Goal: Communication & Community: Answer question/provide support

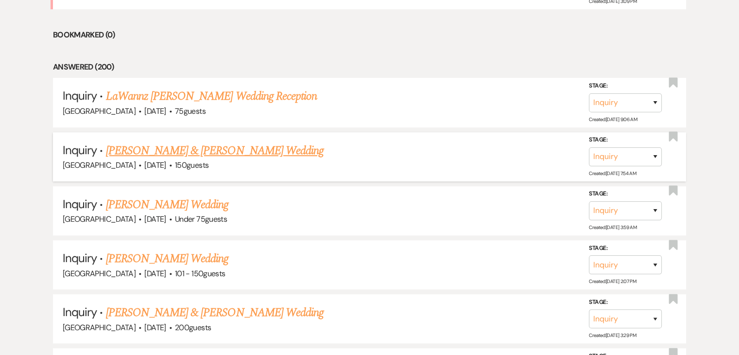
scroll to position [535, 0]
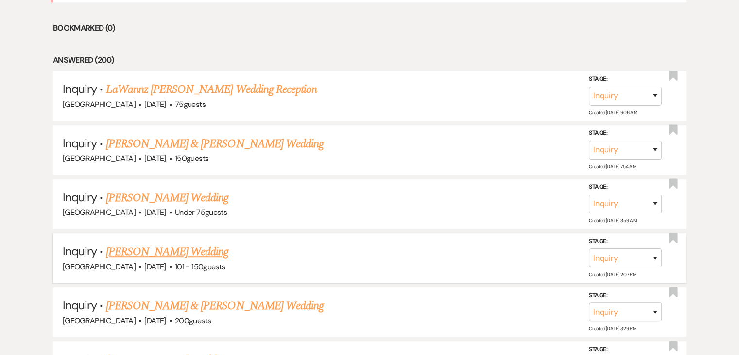
click at [171, 252] on link "Karen Leak's Wedding" at bounding box center [167, 251] width 123 height 17
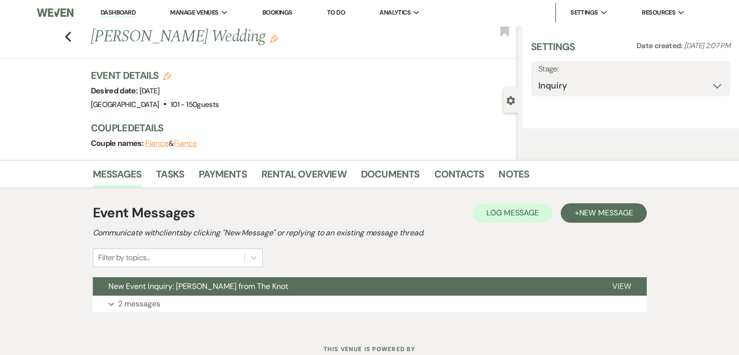
select select "2"
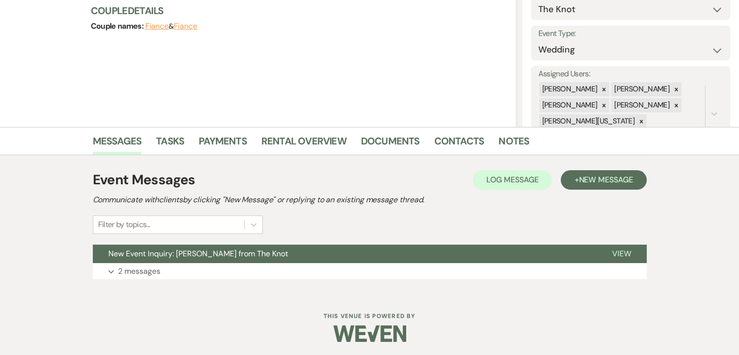
scroll to position [119, 0]
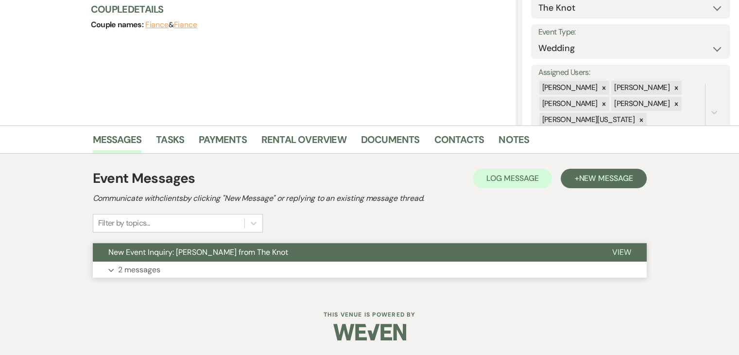
click at [231, 266] on button "Expand 2 messages" at bounding box center [370, 269] width 554 height 17
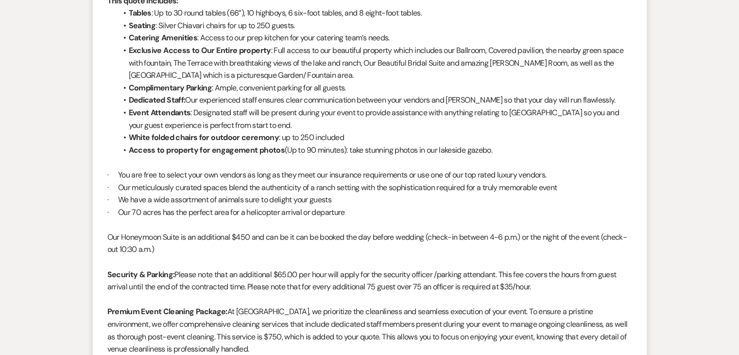
scroll to position [1236, 0]
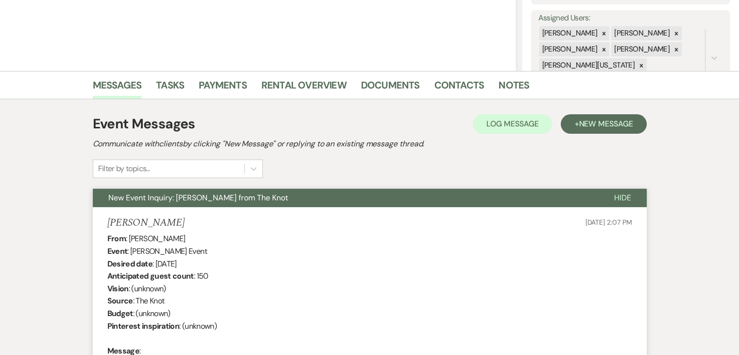
scroll to position [0, 0]
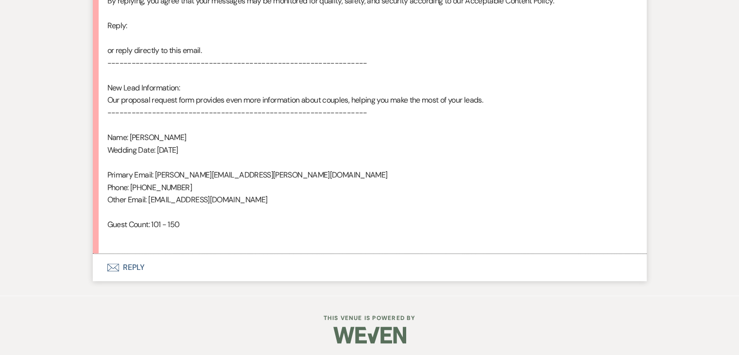
scroll to position [588, 0]
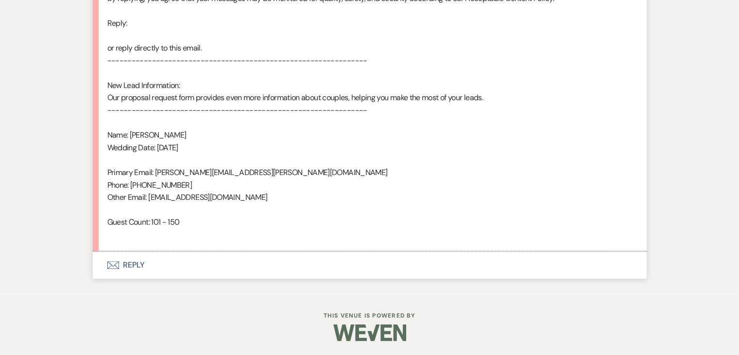
click at [203, 262] on button "Envelope Reply" at bounding box center [370, 264] width 554 height 27
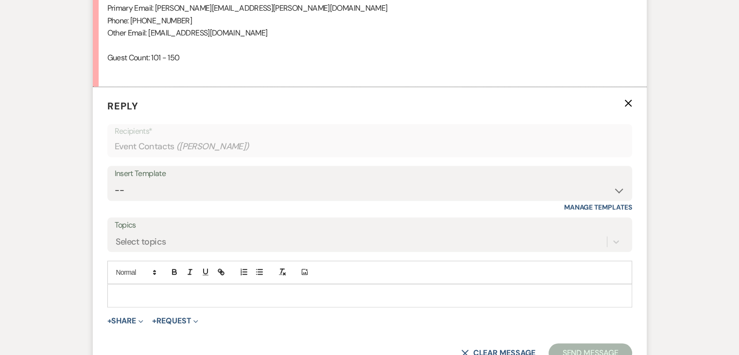
scroll to position [762, 0]
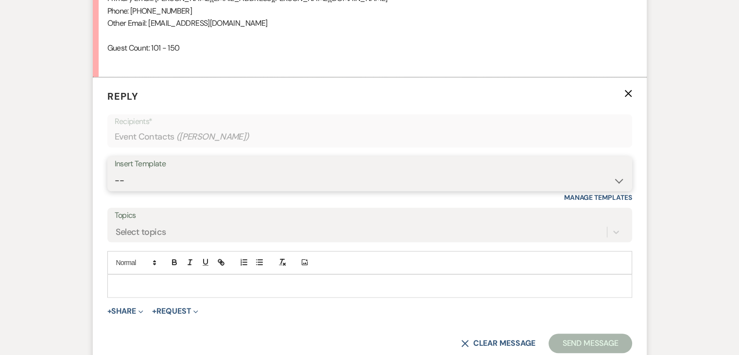
click at [217, 181] on select "-- Inquiry Follow Up Email #2 Contract Sending Template Payment Template Rental…" at bounding box center [370, 180] width 510 height 19
select select "4375"
click at [115, 171] on select "-- Inquiry Follow Up Email #2 Contract Sending Template Payment Template Rental…" at bounding box center [370, 180] width 510 height 19
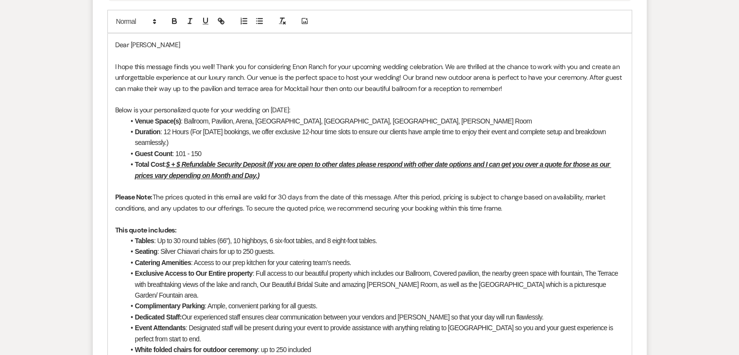
scroll to position [1053, 0]
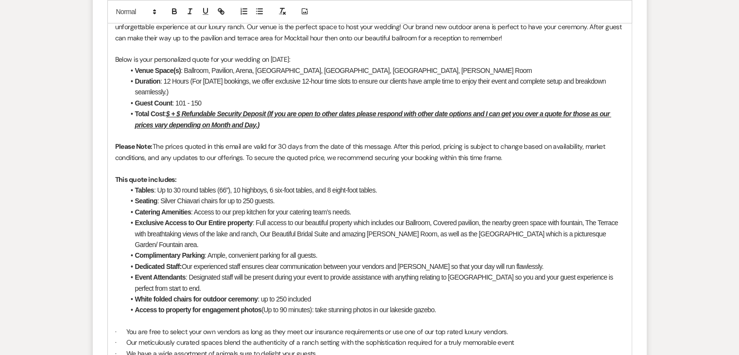
click at [172, 112] on u "$ + $ Refundable Security Deposit (If you are open to other dates please respon…" at bounding box center [373, 119] width 476 height 18
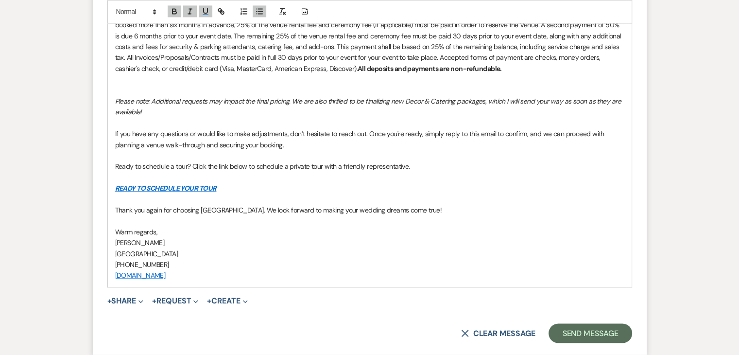
scroll to position [1539, 0]
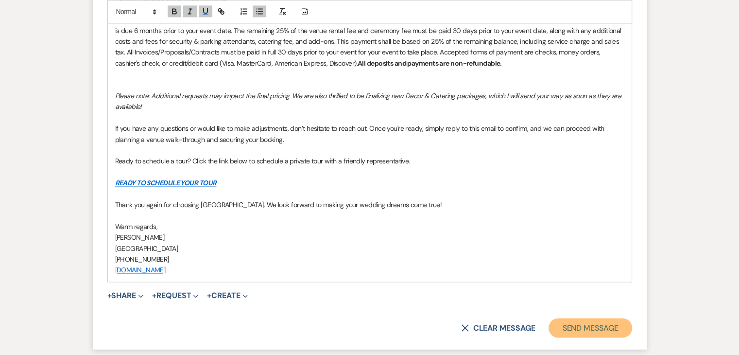
click at [587, 318] on button "Send Message" at bounding box center [590, 327] width 83 height 19
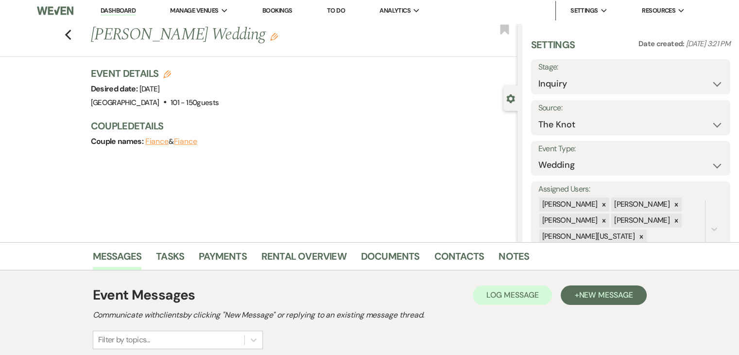
scroll to position [0, 0]
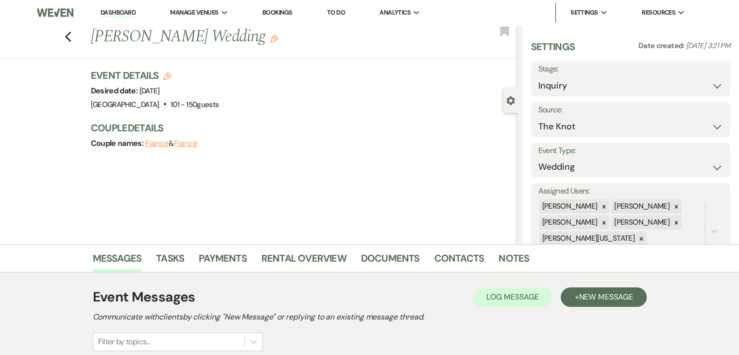
click at [117, 12] on link "Dashboard" at bounding box center [118, 12] width 35 height 9
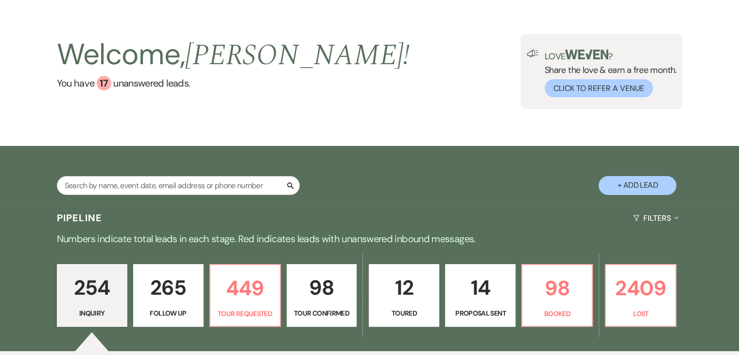
scroll to position [97, 0]
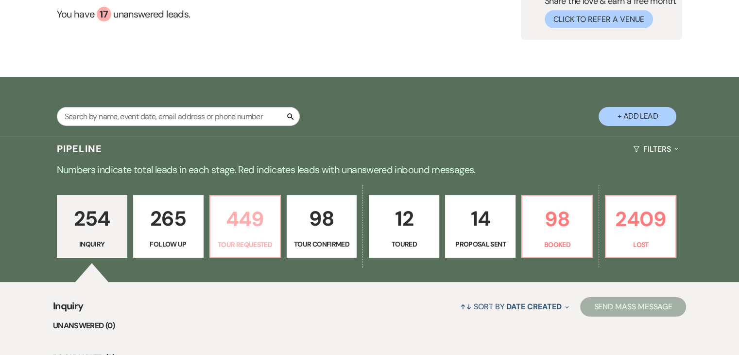
click at [255, 228] on p "449" at bounding box center [245, 219] width 58 height 33
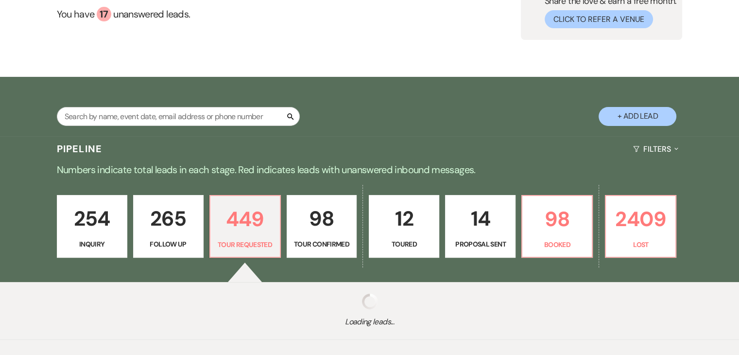
select select "2"
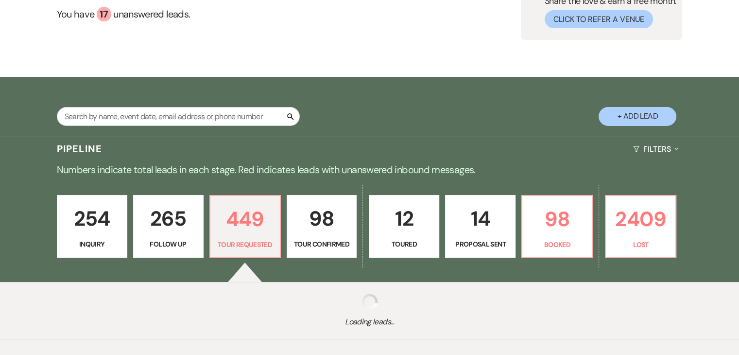
select select "2"
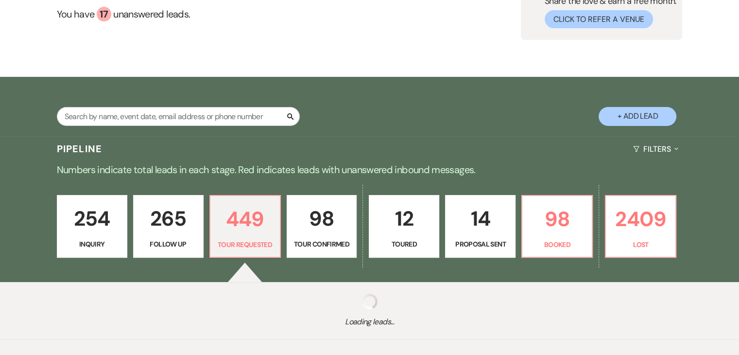
select select "2"
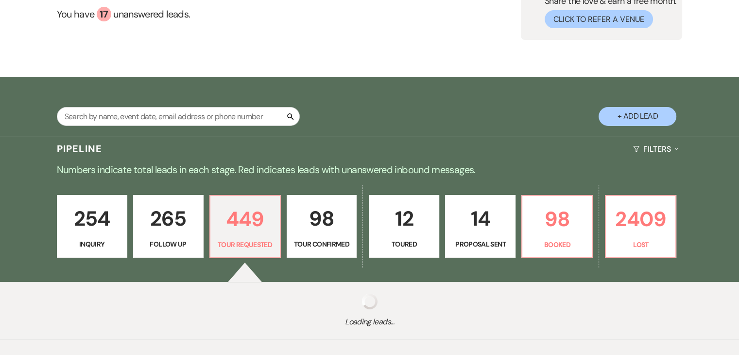
select select "2"
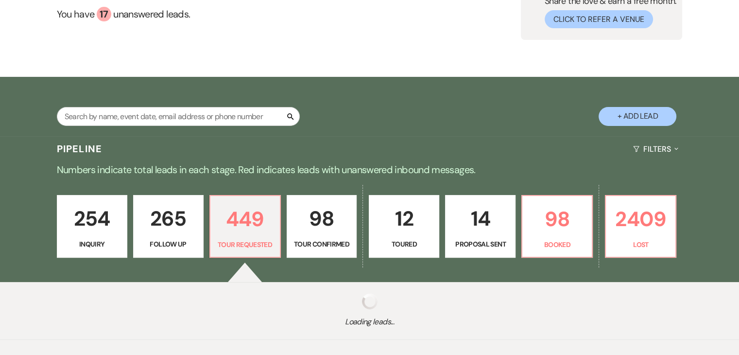
select select "2"
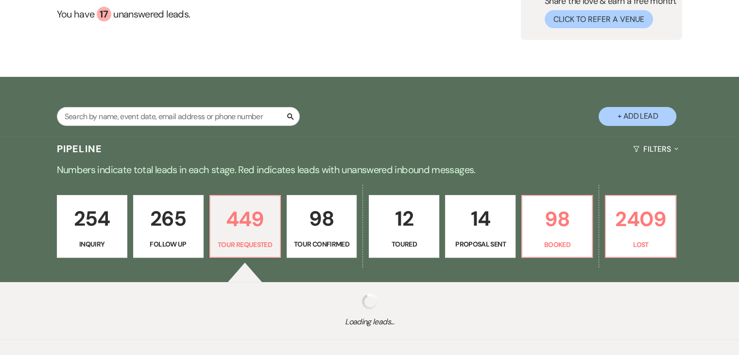
select select "2"
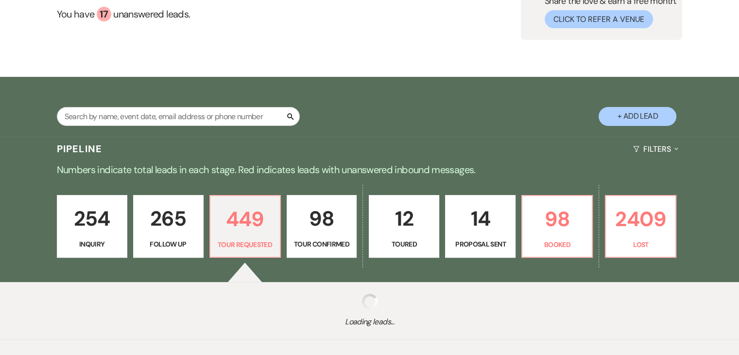
select select "2"
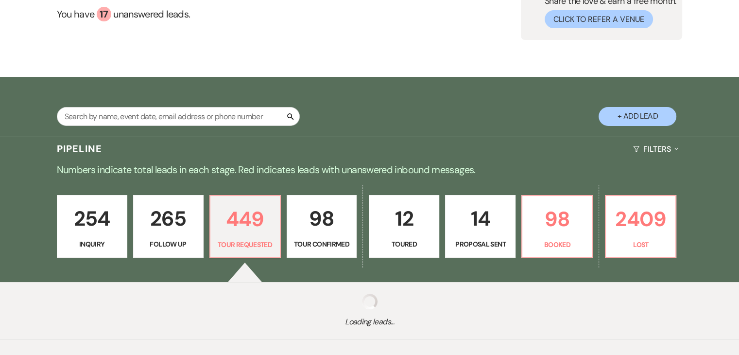
select select "2"
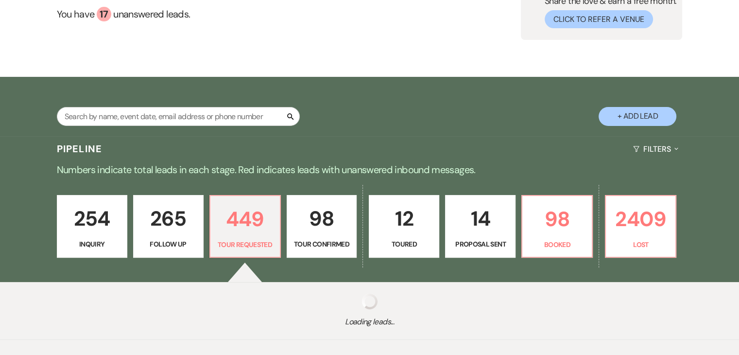
select select "2"
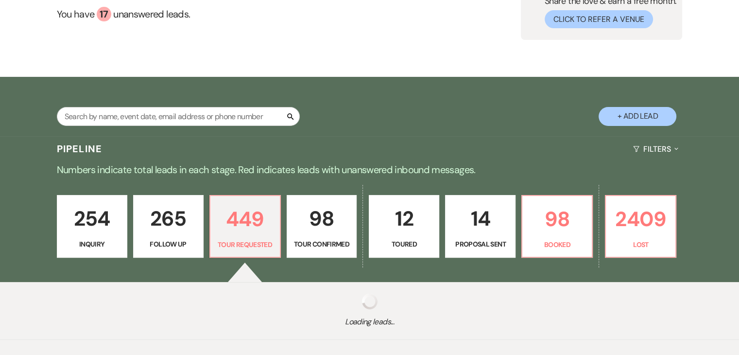
select select "2"
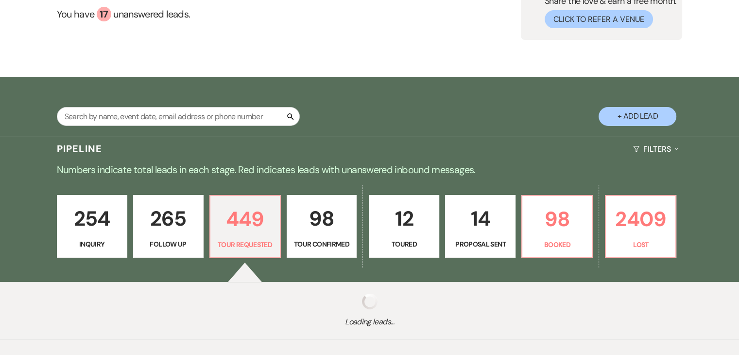
select select "2"
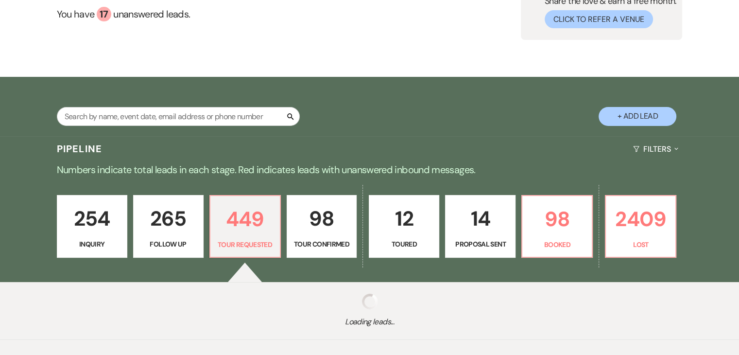
select select "2"
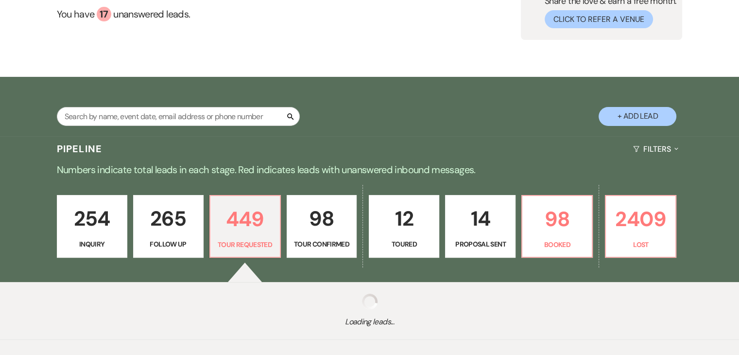
select select "2"
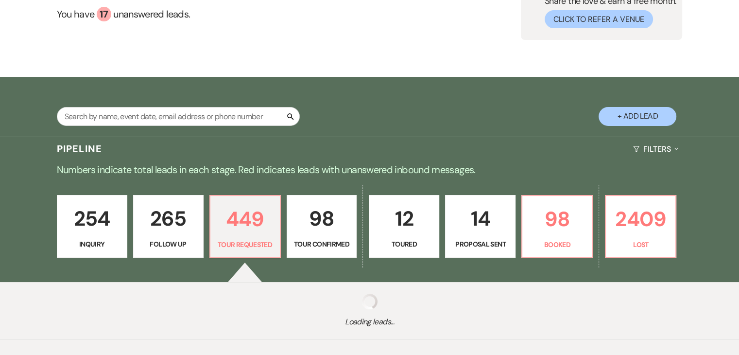
select select "2"
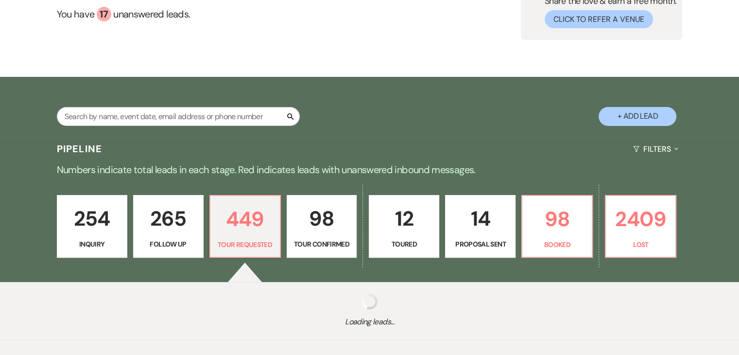
select select "2"
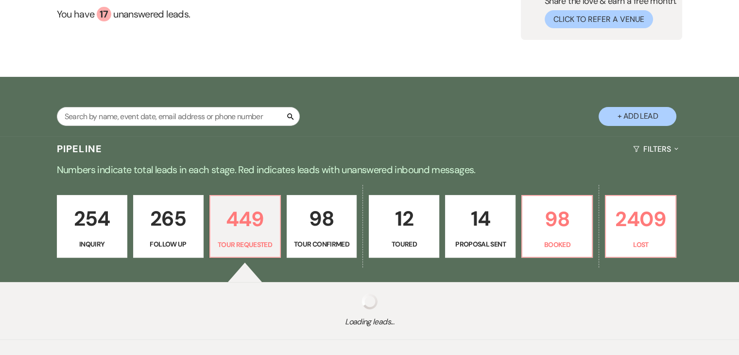
select select "2"
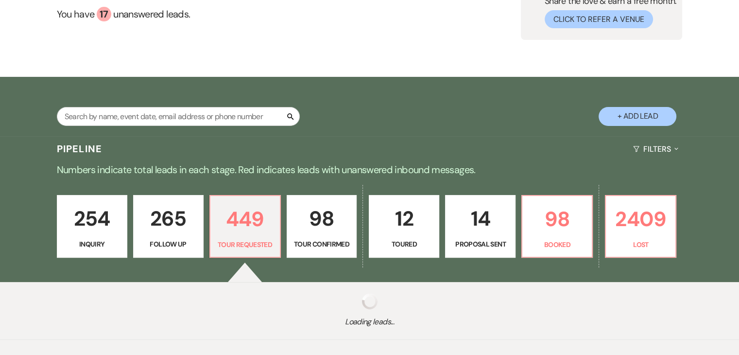
select select "2"
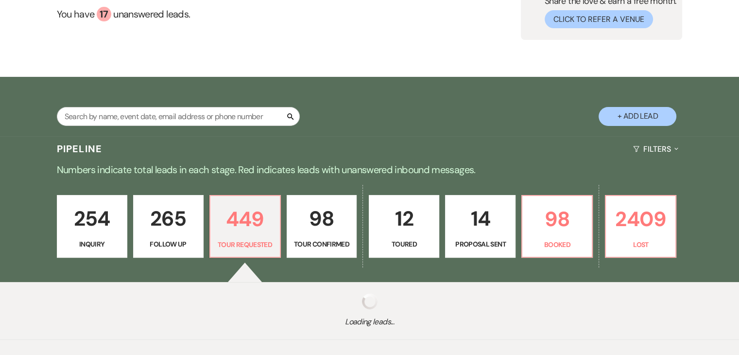
select select "2"
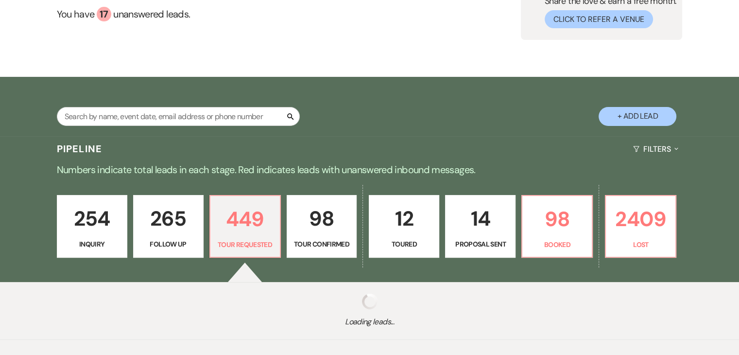
select select "2"
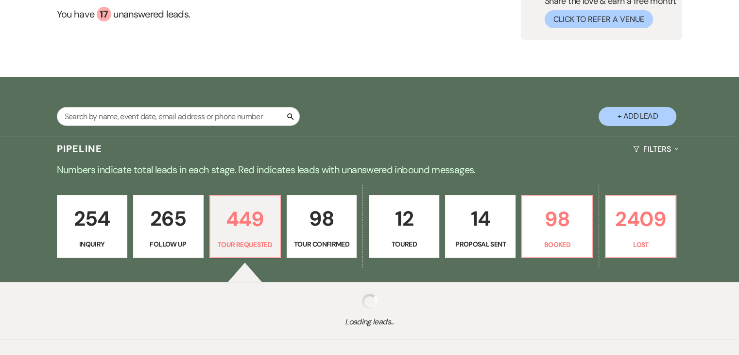
select select "2"
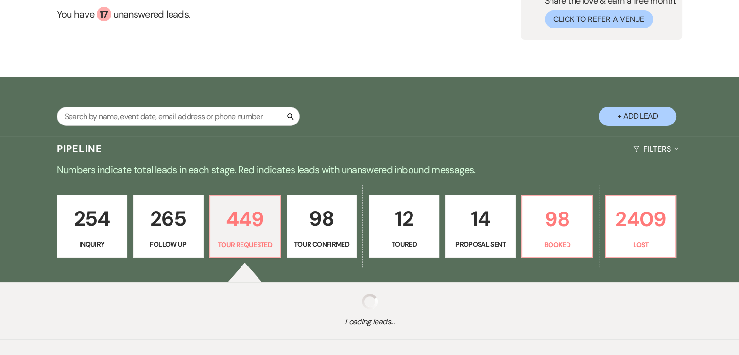
select select "2"
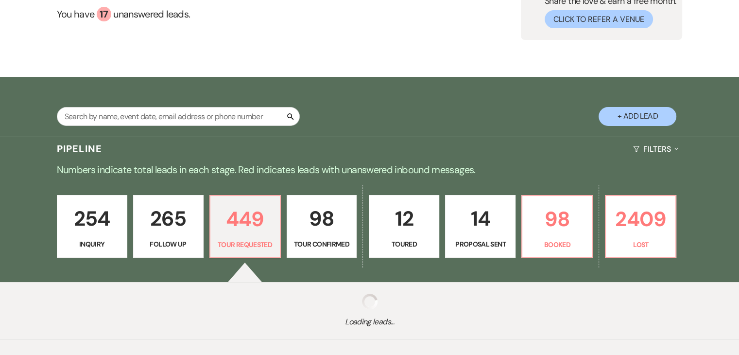
select select "2"
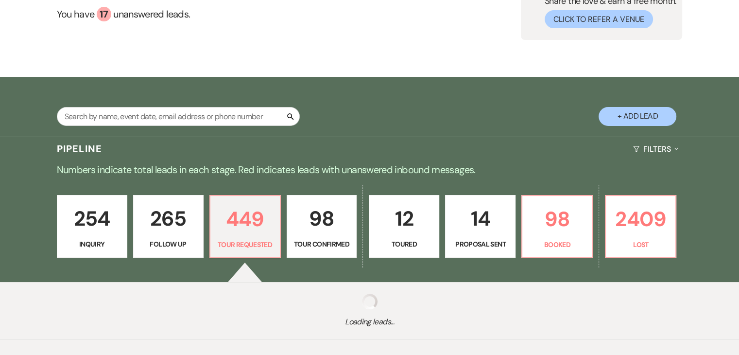
select select "2"
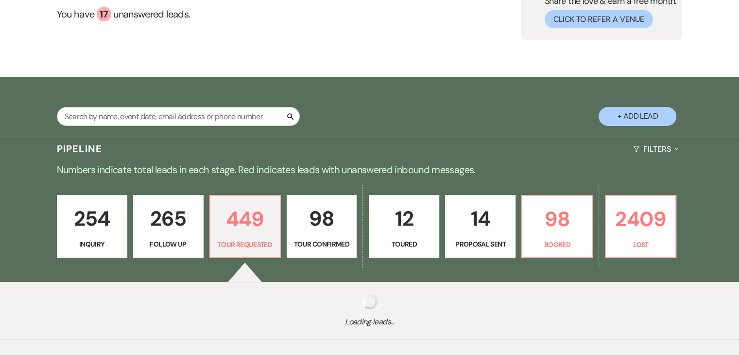
select select "2"
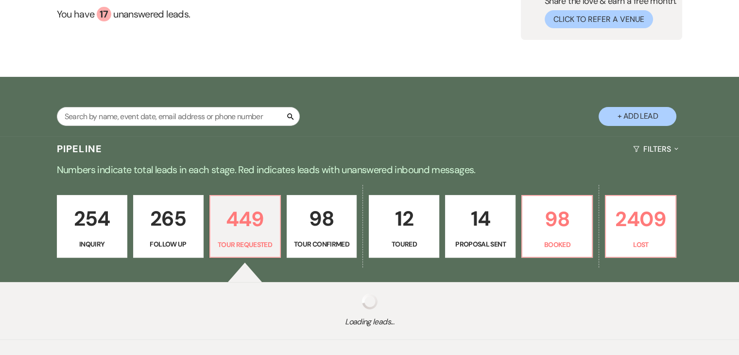
select select "2"
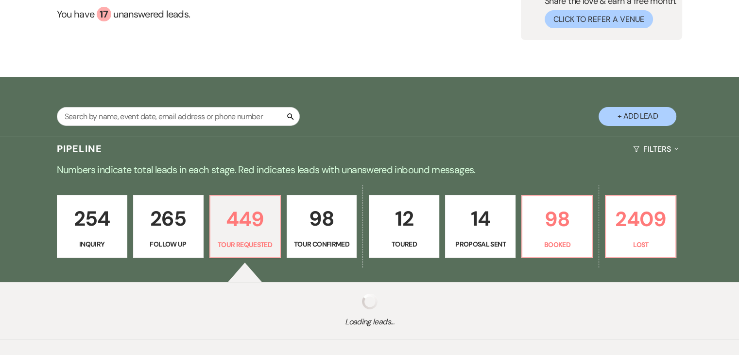
select select "2"
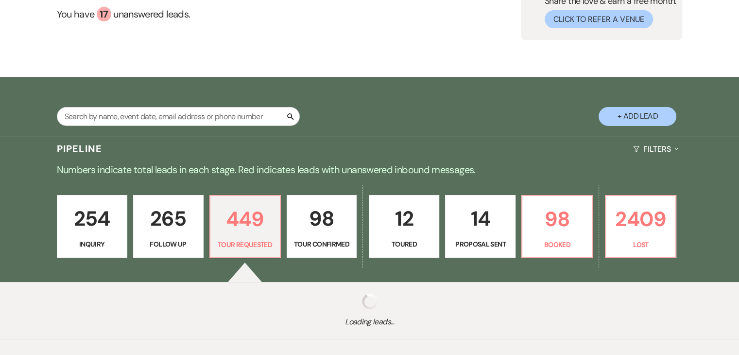
select select "2"
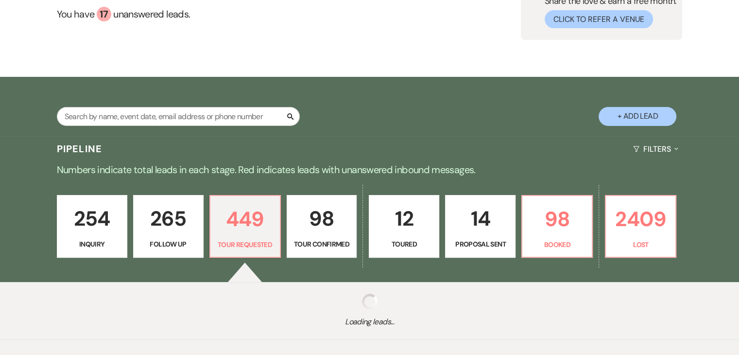
select select "2"
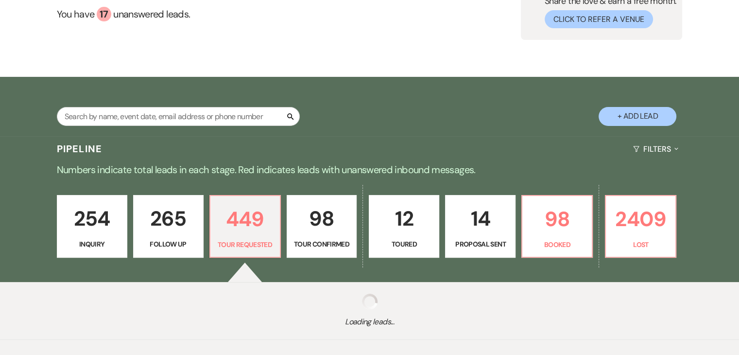
select select "2"
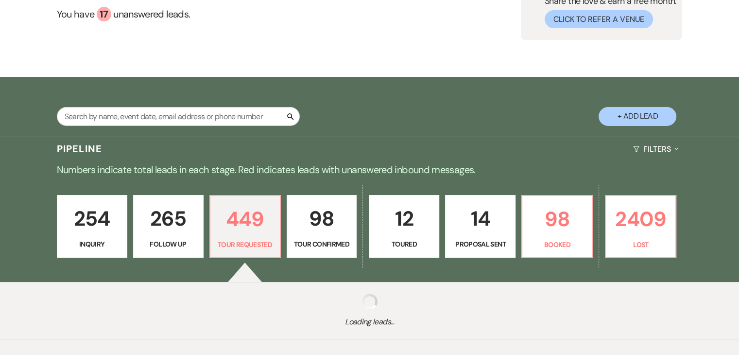
select select "2"
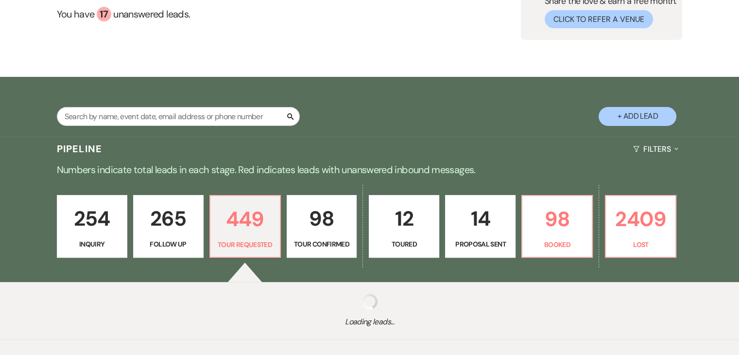
select select "2"
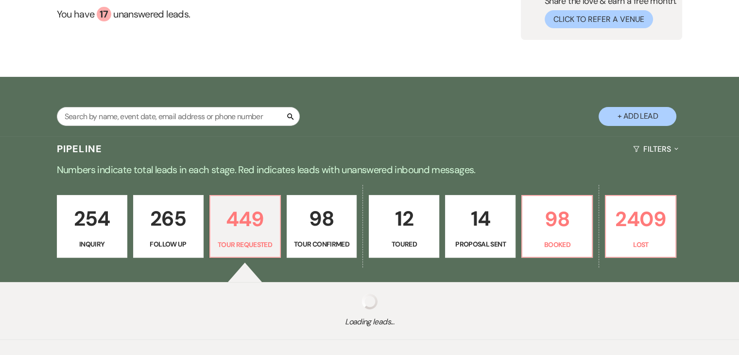
select select "2"
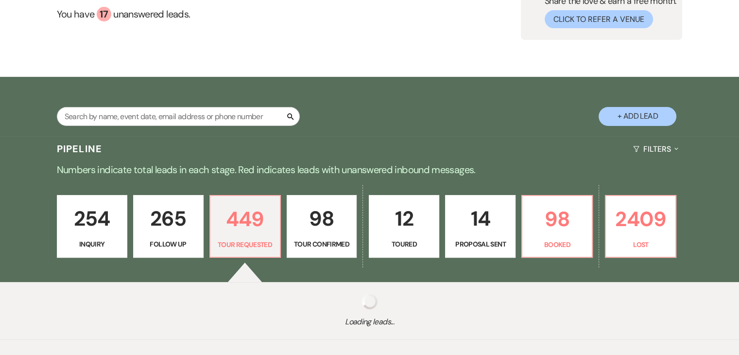
select select "2"
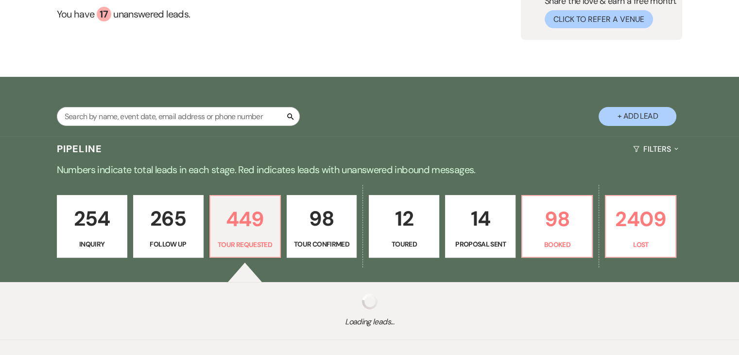
select select "2"
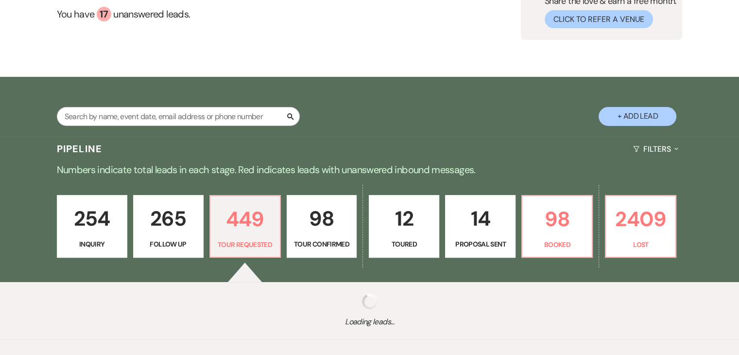
select select "2"
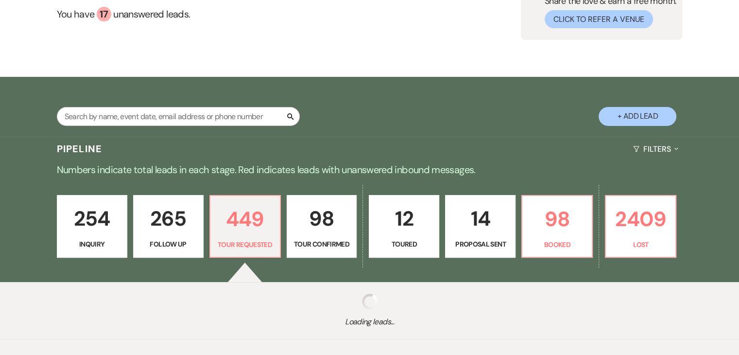
select select "2"
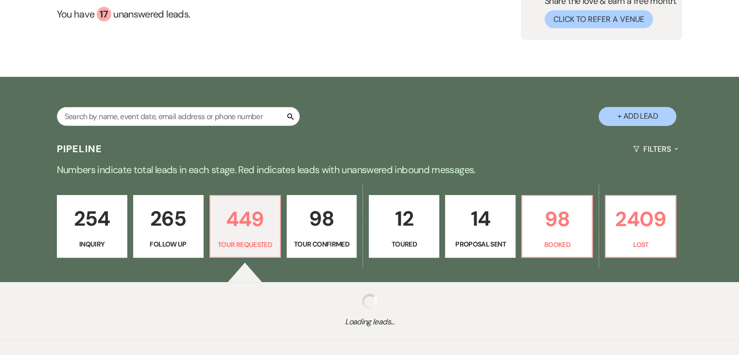
select select "2"
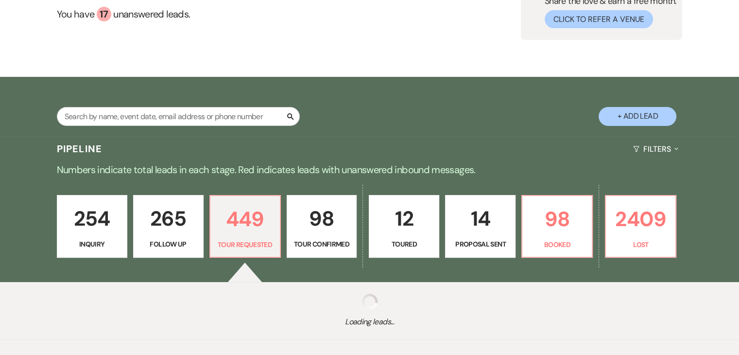
select select "2"
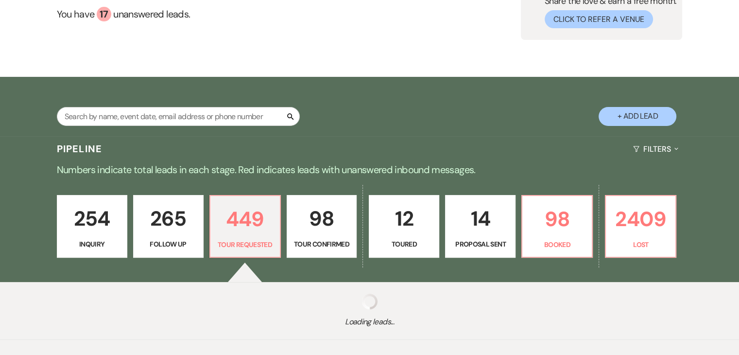
select select "2"
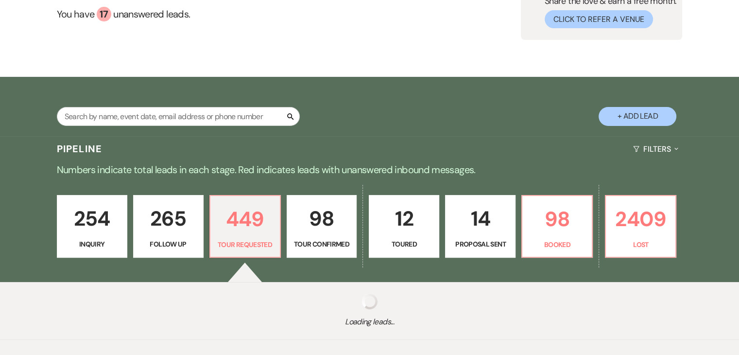
select select "2"
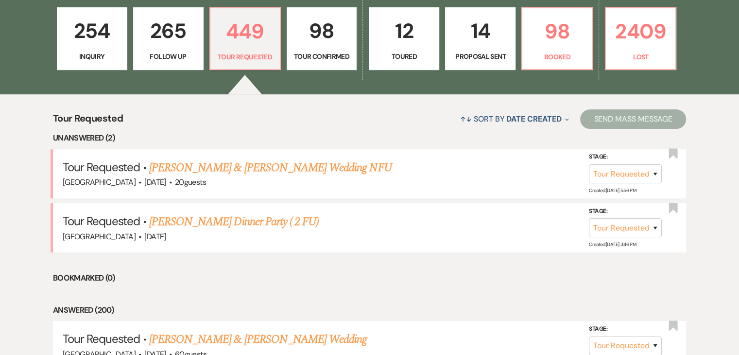
scroll to position [292, 0]
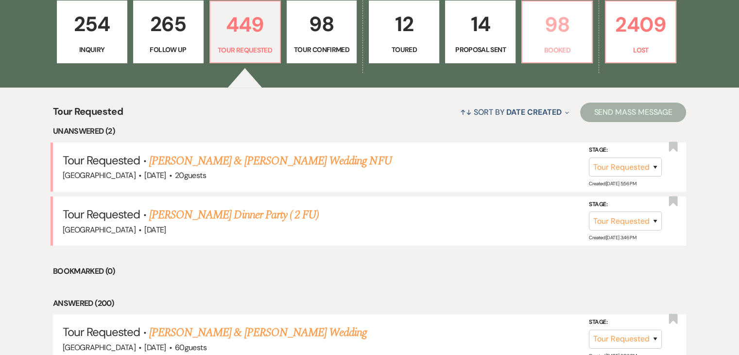
click at [556, 23] on p "98" at bounding box center [557, 24] width 58 height 33
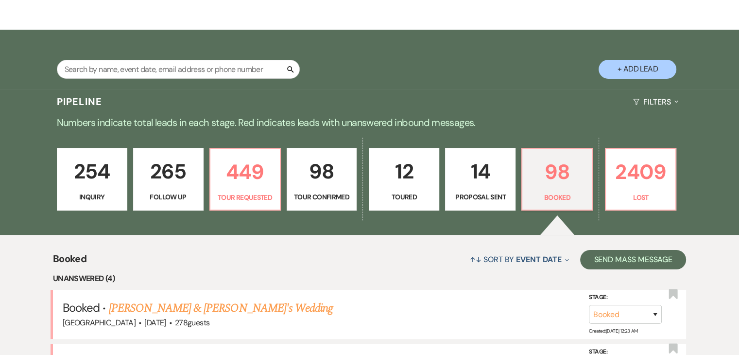
scroll to position [292, 0]
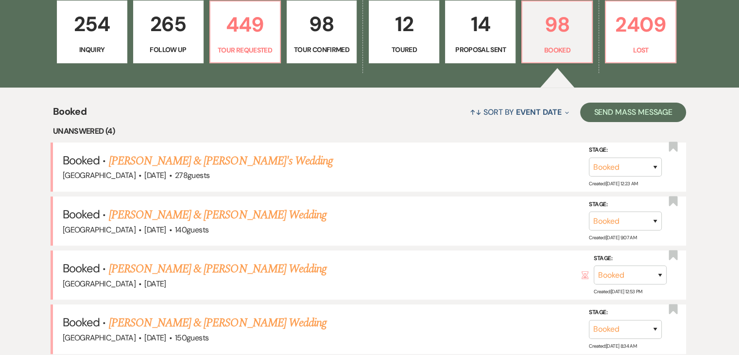
drag, startPoint x: 172, startPoint y: 163, endPoint x: 45, endPoint y: 182, distance: 128.3
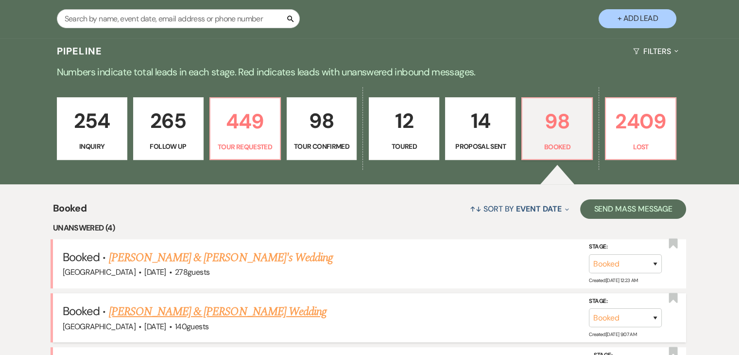
scroll to position [146, 0]
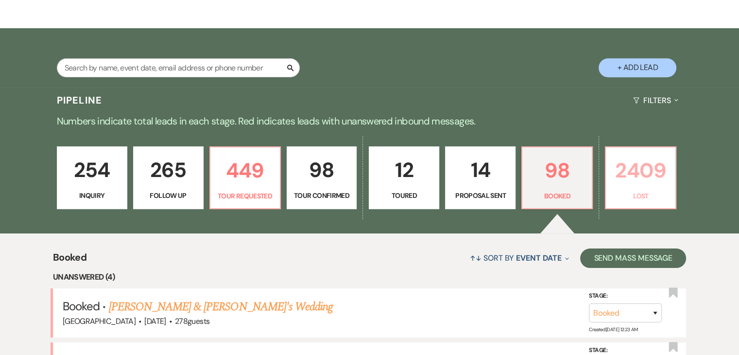
click at [630, 180] on p "2409" at bounding box center [641, 170] width 58 height 33
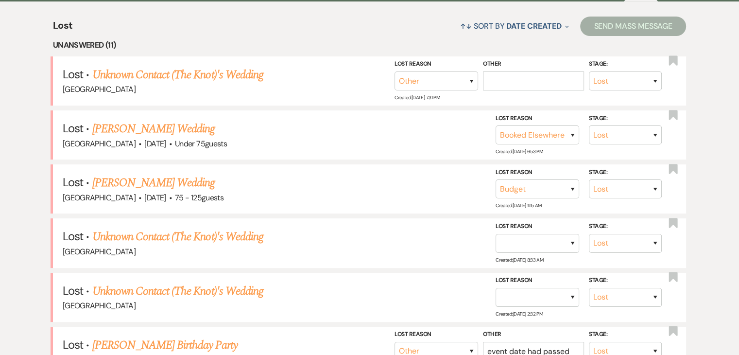
scroll to position [243, 0]
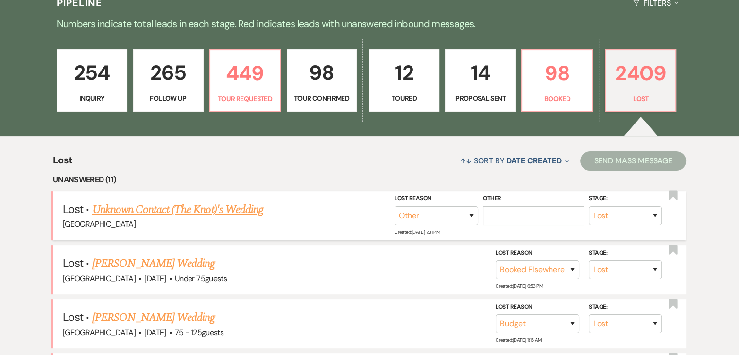
click at [156, 208] on link "Unknown Contact (The Knot)'s Wedding" at bounding box center [177, 209] width 171 height 17
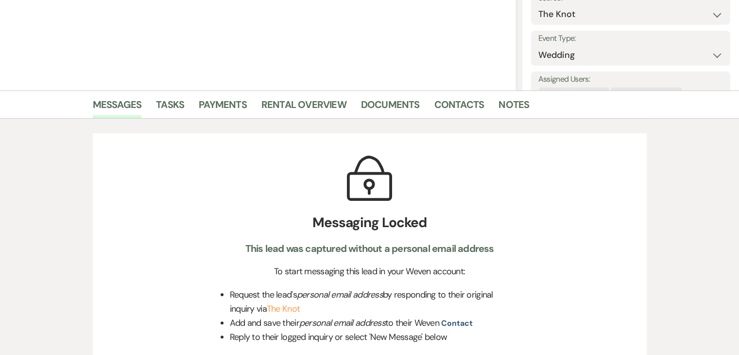
scroll to position [194, 0]
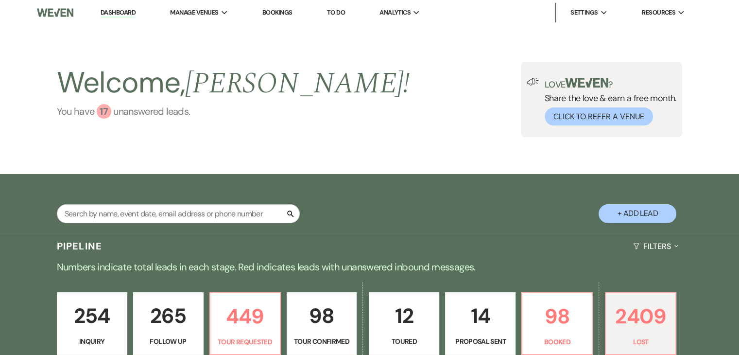
click at [105, 113] on div "17" at bounding box center [104, 111] width 15 height 15
click at [47, 13] on img at bounding box center [55, 12] width 36 height 20
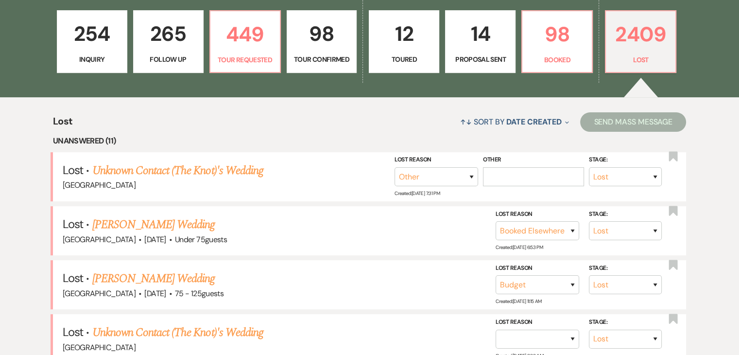
scroll to position [292, 0]
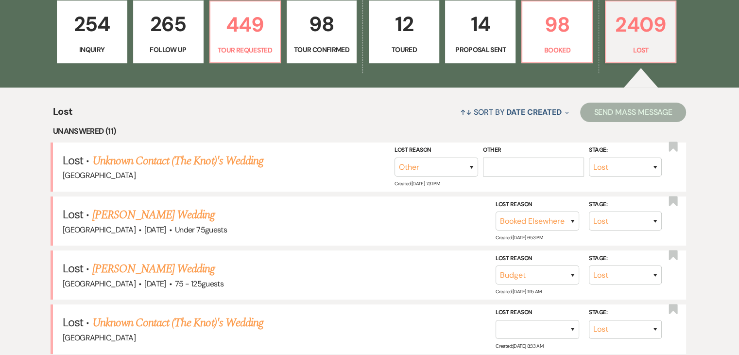
click at [90, 43] on link "254 Inquiry" at bounding box center [92, 31] width 70 height 63
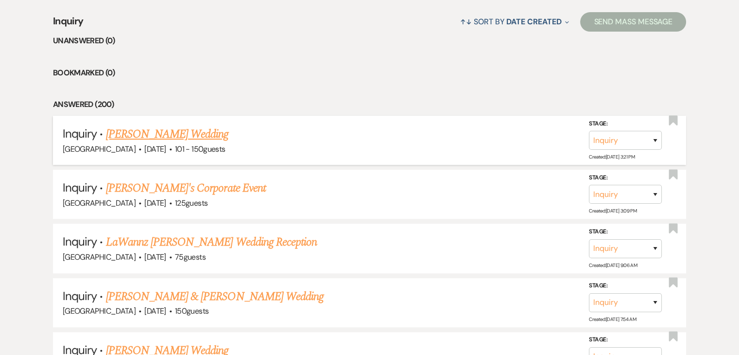
scroll to position [437, 0]
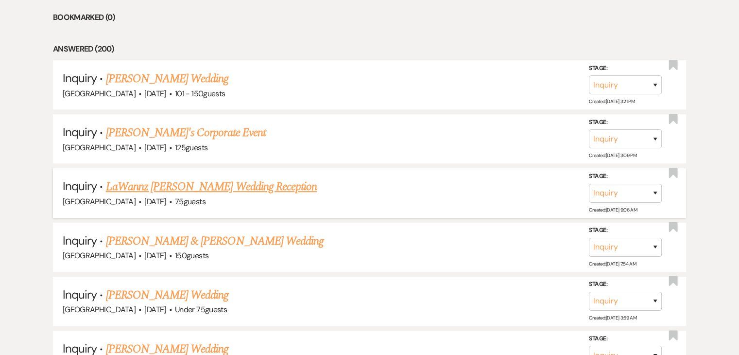
click at [173, 185] on link "LaWannz [PERSON_NAME] Wedding Reception" at bounding box center [211, 186] width 211 height 17
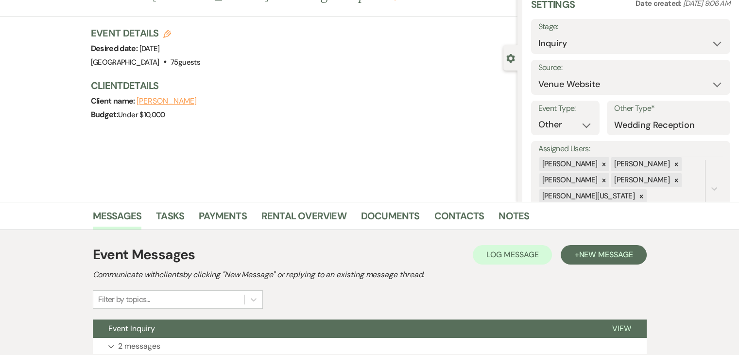
scroll to position [119, 0]
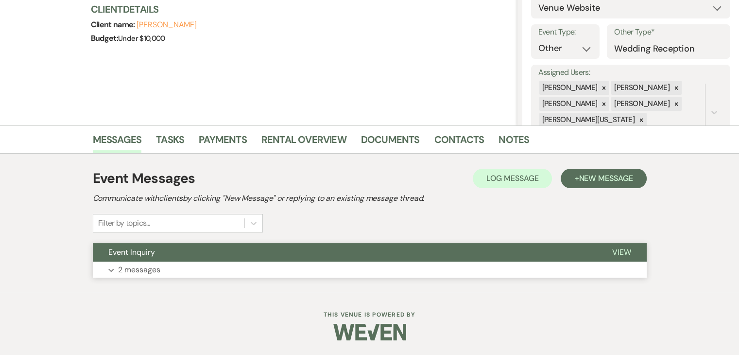
click at [273, 262] on button "Expand 2 messages" at bounding box center [370, 269] width 554 height 17
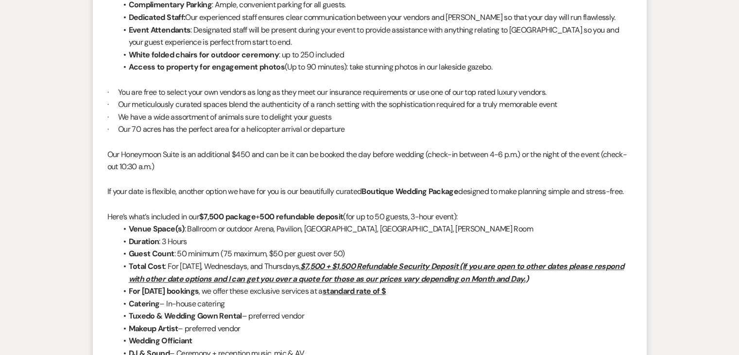
scroll to position [993, 0]
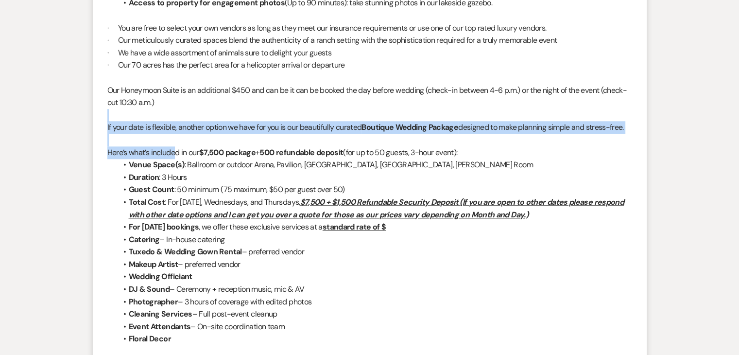
drag, startPoint x: 126, startPoint y: 119, endPoint x: 174, endPoint y: 157, distance: 61.3
click at [174, 157] on div "Dear LaWannz I hope this message finds you well! Thank you for considering Enon…" at bounding box center [369, 208] width 525 height 1169
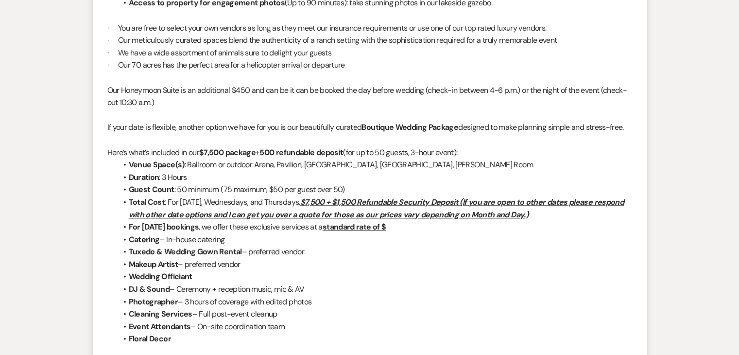
click at [283, 272] on li "Wedding Officiant" at bounding box center [374, 276] width 515 height 13
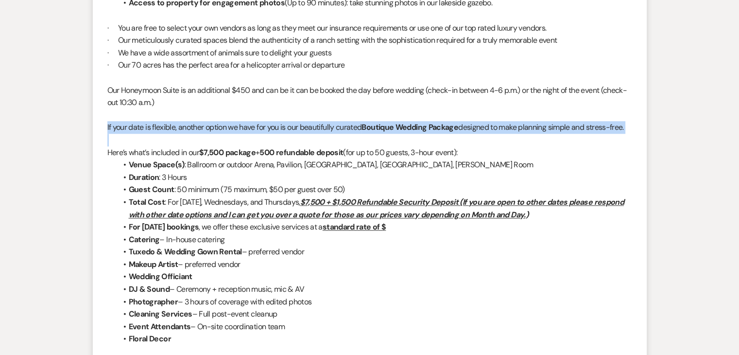
drag, startPoint x: 107, startPoint y: 125, endPoint x: 602, endPoint y: 139, distance: 495.0
click at [602, 139] on div "Dear LaWannz I hope this message finds you well! Thank you for considering Enon…" at bounding box center [369, 208] width 525 height 1169
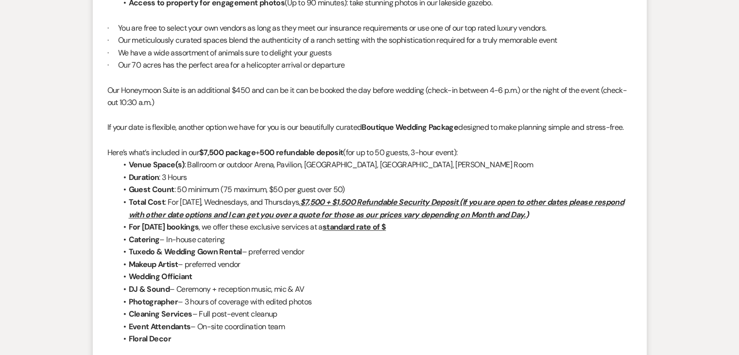
click at [262, 268] on li "Makeup Artist – preferred vendor" at bounding box center [374, 264] width 515 height 13
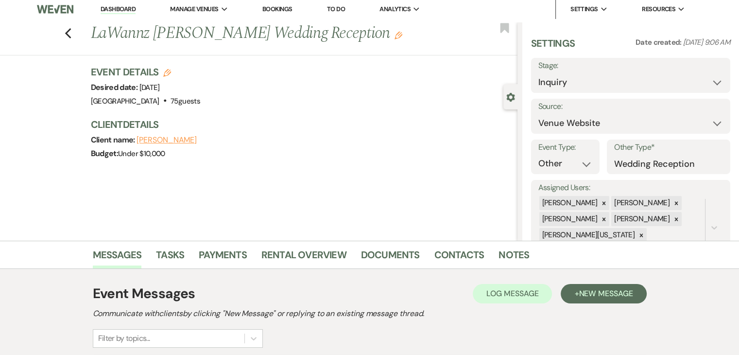
scroll to position [0, 0]
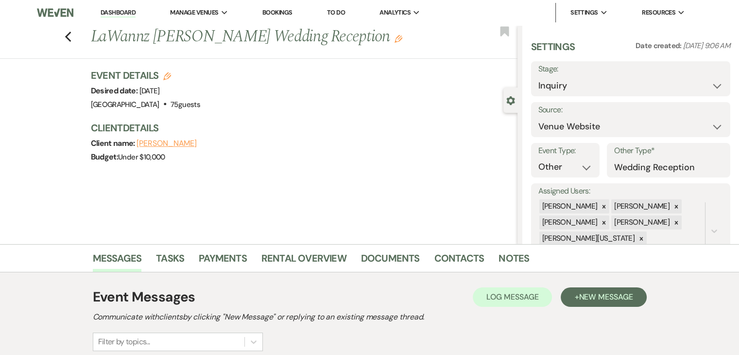
click at [121, 15] on link "Dashboard" at bounding box center [118, 12] width 35 height 9
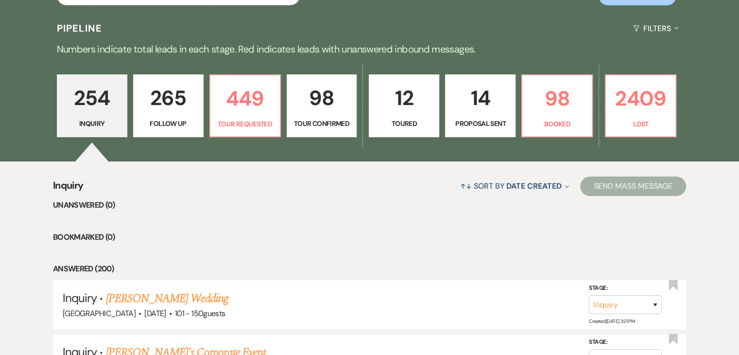
scroll to position [49, 0]
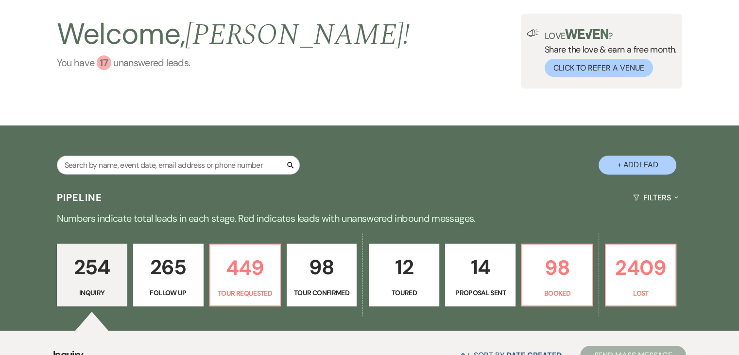
click at [97, 65] on div "17" at bounding box center [104, 62] width 15 height 15
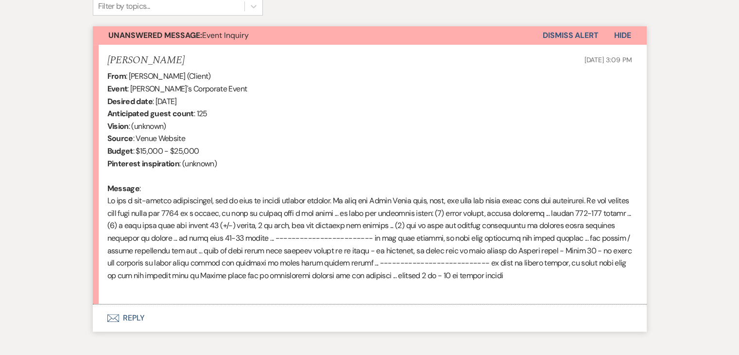
scroll to position [340, 0]
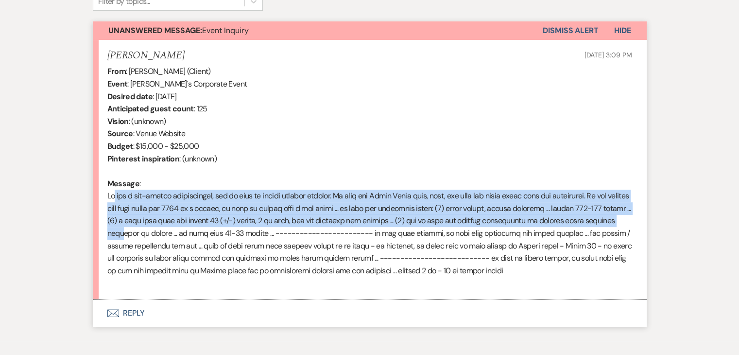
drag, startPoint x: 115, startPoint y: 195, endPoint x: 139, endPoint y: 228, distance: 40.7
click at [144, 228] on div "From : Sudhir Athni (Client) Event : Sudhir Athni's Corporate Event Desired dat…" at bounding box center [369, 177] width 525 height 224
click at [134, 227] on div "From : Sudhir Athni (Client) Event : Sudhir Athni's Corporate Event Desired dat…" at bounding box center [369, 177] width 525 height 224
click at [236, 208] on div "From : Sudhir Athni (Client) Event : Sudhir Athni's Corporate Event Desired dat…" at bounding box center [369, 177] width 525 height 224
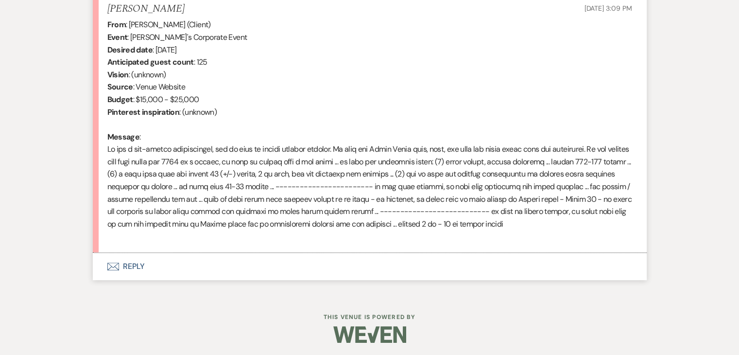
scroll to position [389, 0]
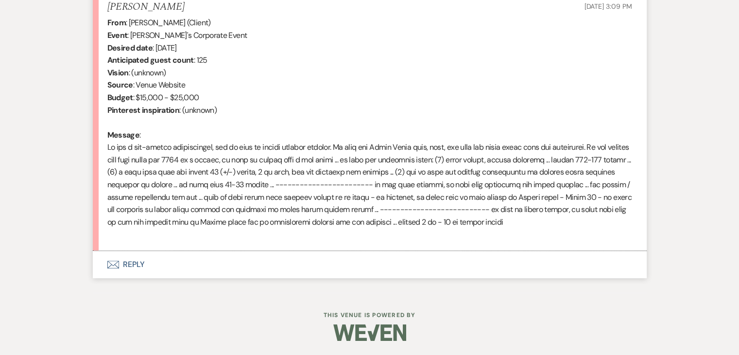
drag, startPoint x: 140, startPoint y: 160, endPoint x: 557, endPoint y: 217, distance: 420.9
click at [557, 217] on div "From : Sudhir Athni (Client) Event : Sudhir Athni's Corporate Event Desired dat…" at bounding box center [369, 129] width 525 height 224
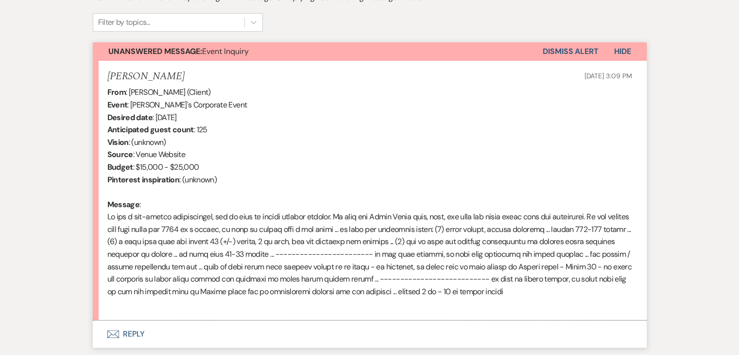
scroll to position [340, 0]
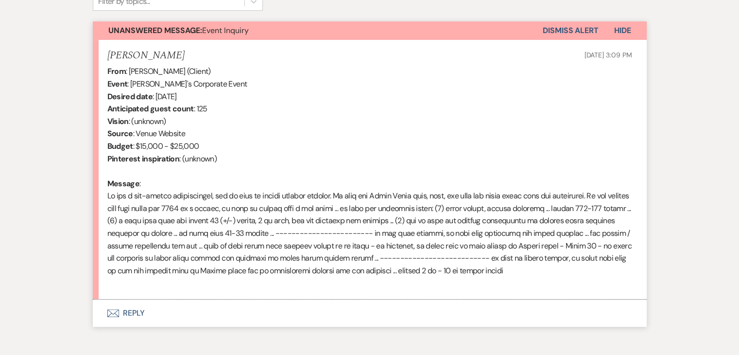
click at [132, 317] on button "Envelope Reply" at bounding box center [370, 312] width 554 height 27
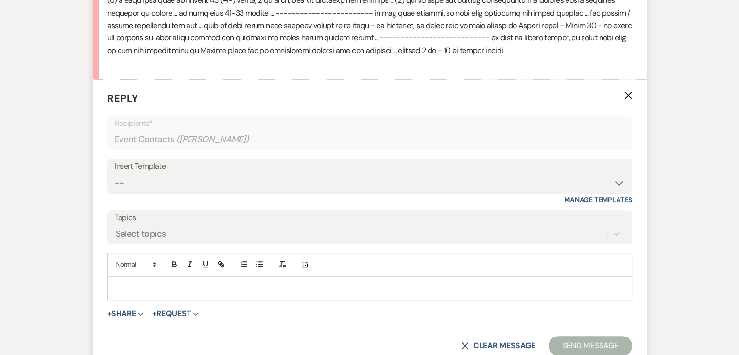
scroll to position [562, 0]
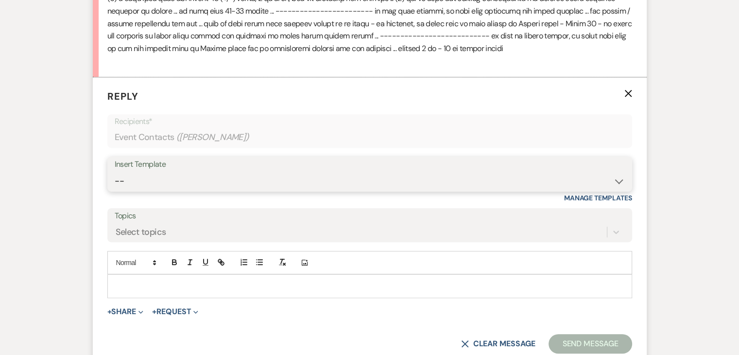
click at [179, 182] on select "-- Inquiry Follow Up Email #2 Contract Sending Template Payment Template Rental…" at bounding box center [370, 181] width 510 height 19
select select "4369"
click at [115, 172] on select "-- Inquiry Follow Up Email #2 Contract Sending Template Payment Template Rental…" at bounding box center [370, 181] width 510 height 19
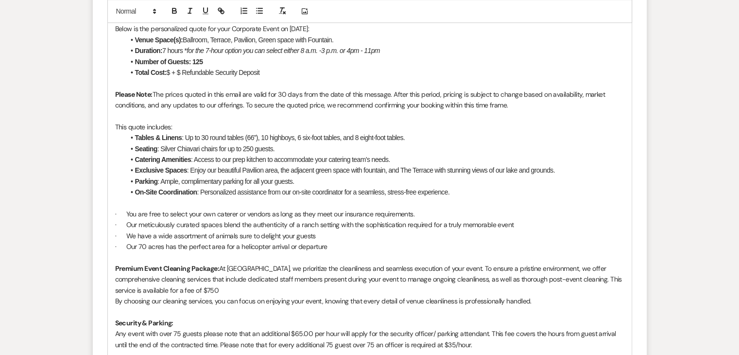
scroll to position [875, 0]
click at [170, 72] on li "Total Cost: $15, + $ Refundable Security Deposit" at bounding box center [375, 71] width 500 height 11
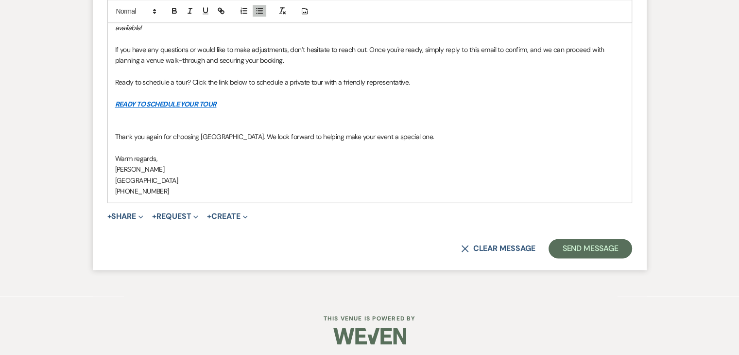
scroll to position [1312, 0]
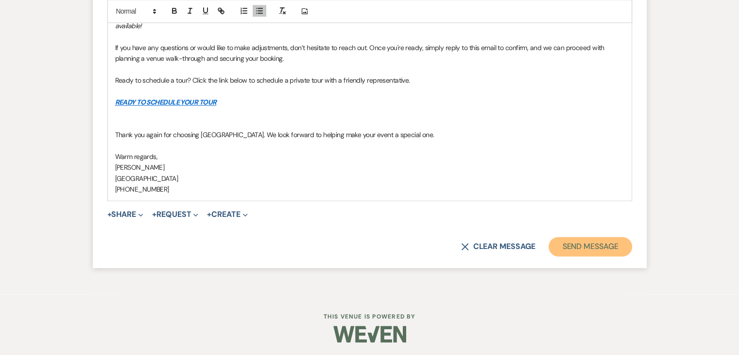
click at [579, 242] on button "Send Message" at bounding box center [590, 246] width 83 height 19
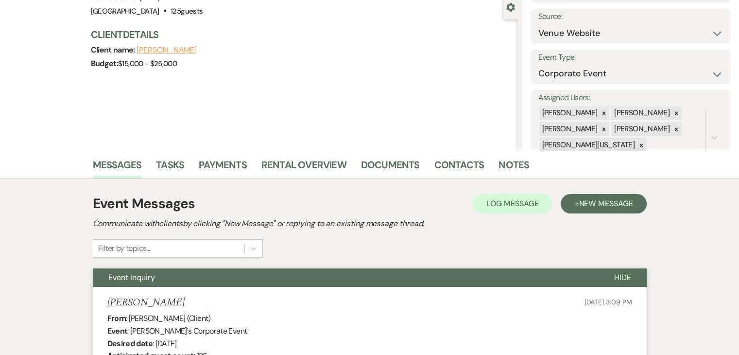
scroll to position [87, 0]
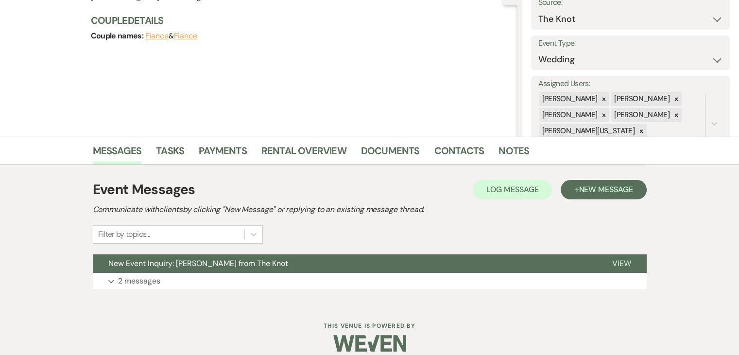
scroll to position [119, 0]
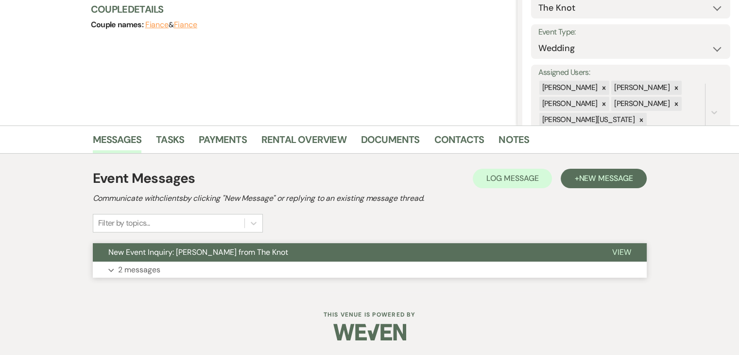
click at [309, 263] on button "Expand 2 messages" at bounding box center [370, 269] width 554 height 17
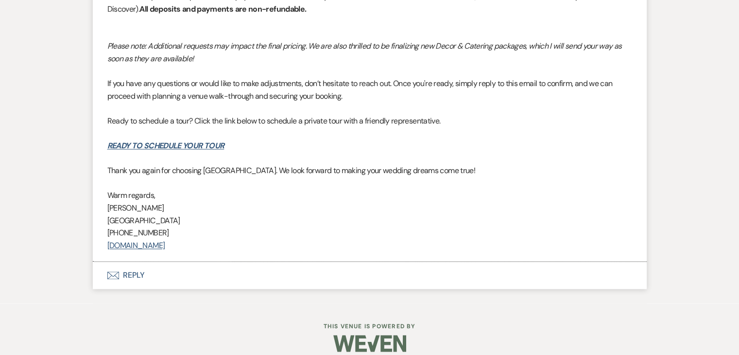
scroll to position [1566, 0]
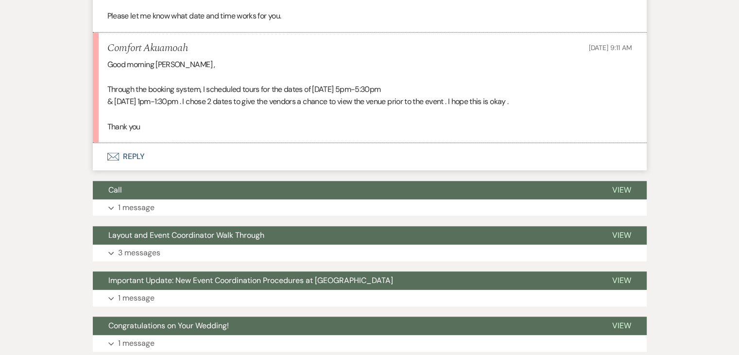
scroll to position [1021, 0]
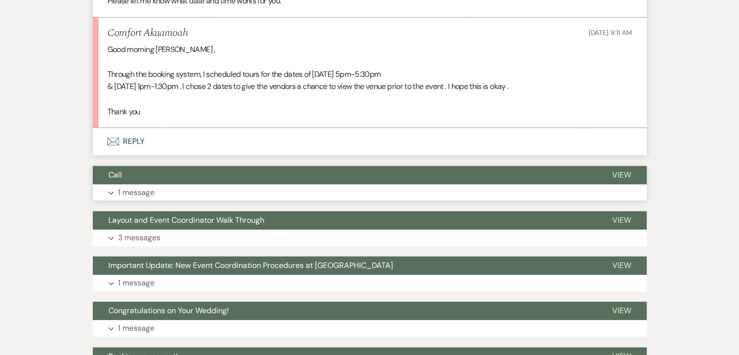
click at [140, 199] on p "1 message" at bounding box center [136, 192] width 36 height 13
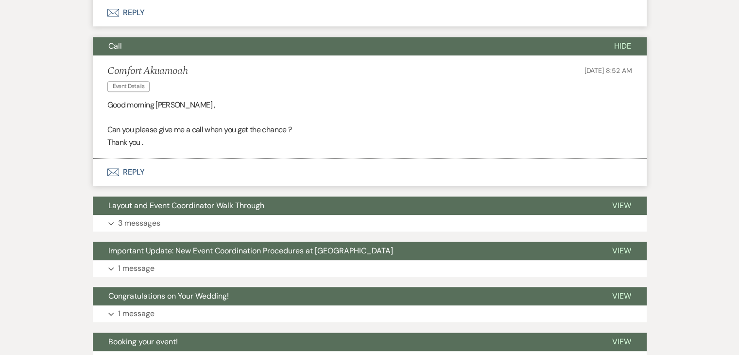
scroll to position [1312, 0]
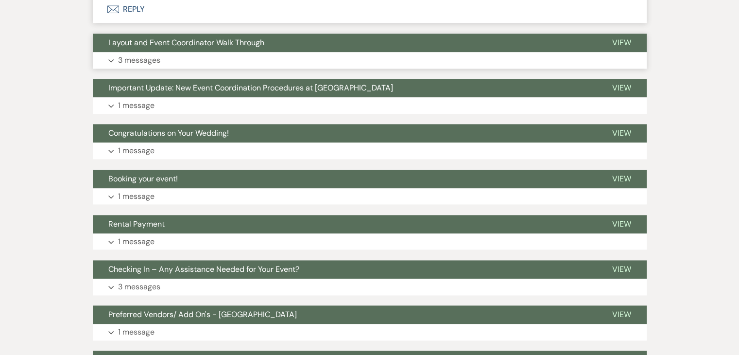
click at [177, 69] on button "Expand 3 messages" at bounding box center [370, 60] width 554 height 17
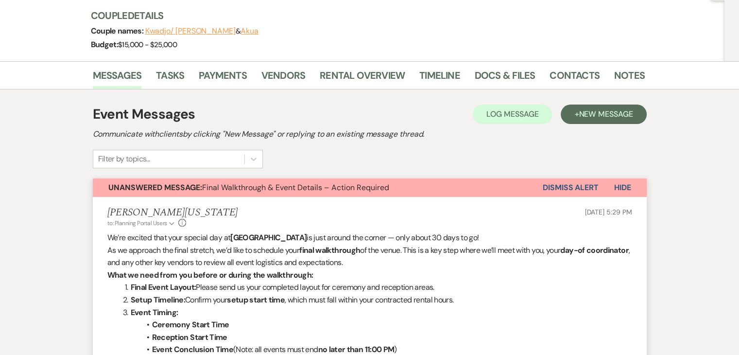
scroll to position [0, 0]
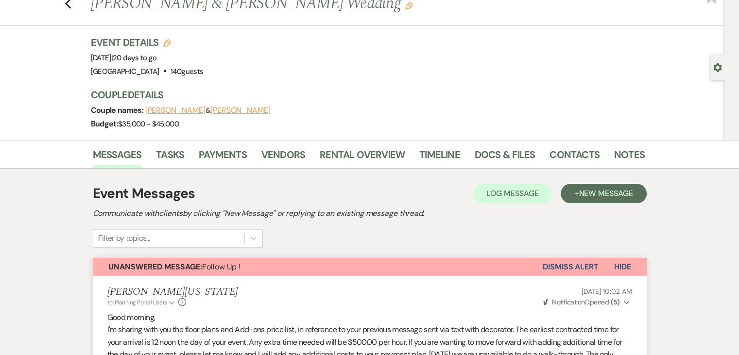
scroll to position [146, 0]
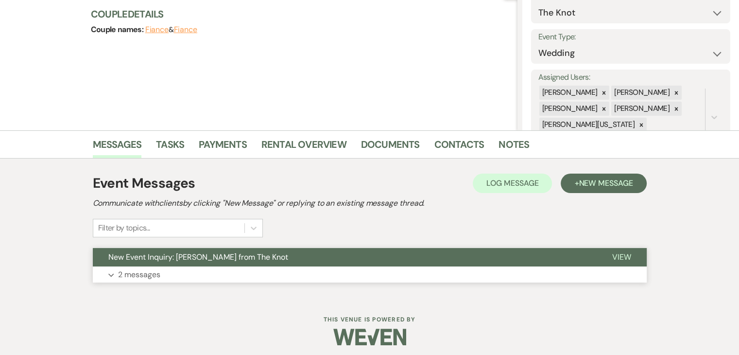
scroll to position [119, 0]
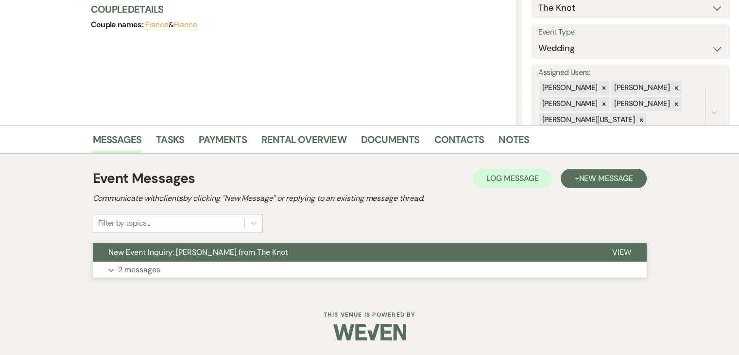
click at [193, 266] on button "Expand 2 messages" at bounding box center [370, 269] width 554 height 17
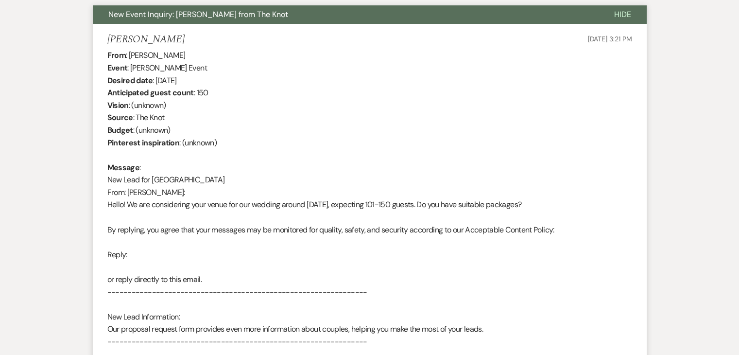
scroll to position [362, 0]
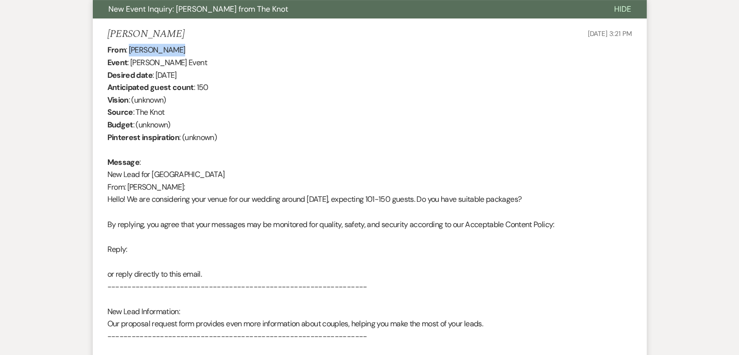
drag, startPoint x: 181, startPoint y: 49, endPoint x: 130, endPoint y: 42, distance: 50.9
click at [130, 42] on li "DeAdria Lundy Sep 14, 2025, 3:21 PM From : DeAdria Lundy Event : DeAdria Lundy'…" at bounding box center [370, 247] width 554 height 459
copy div "DeAdria Lundy"
drag, startPoint x: 157, startPoint y: 71, endPoint x: 220, endPoint y: 76, distance: 62.4
click at [220, 76] on div "From : DeAdria Lundy Event : DeAdria Lundy's Event Desired date : October 10th …" at bounding box center [369, 255] width 525 height 423
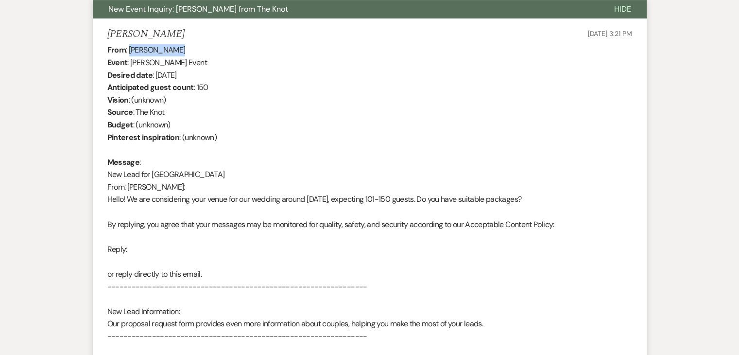
copy div "October 10th 2026"
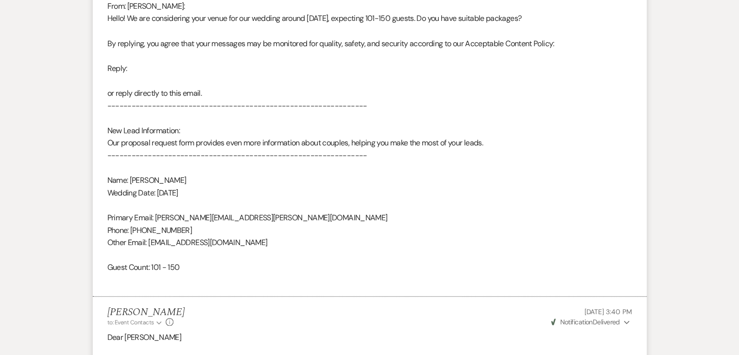
scroll to position [556, 0]
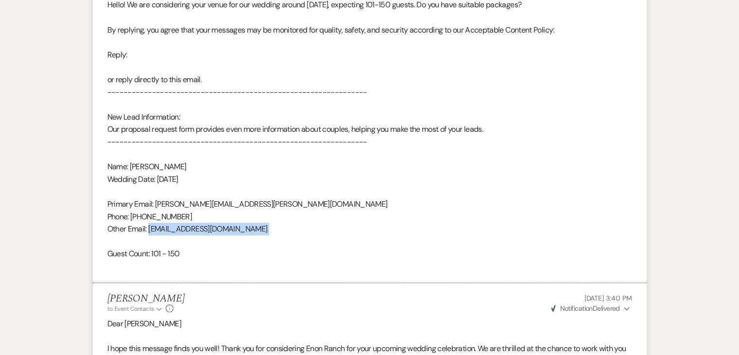
drag, startPoint x: 150, startPoint y: 229, endPoint x: 272, endPoint y: 237, distance: 122.3
click at [272, 237] on div "From : DeAdria Lundy Event : DeAdria Lundy's Event Desired date : October 10th …" at bounding box center [369, 60] width 525 height 423
copy div "antoniodeadriastewart@gmail.com"
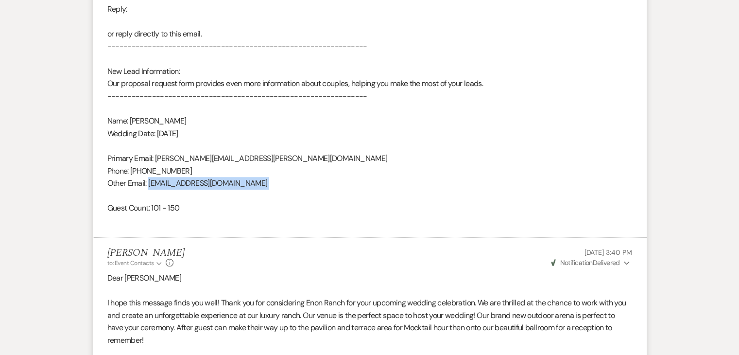
scroll to position [605, 0]
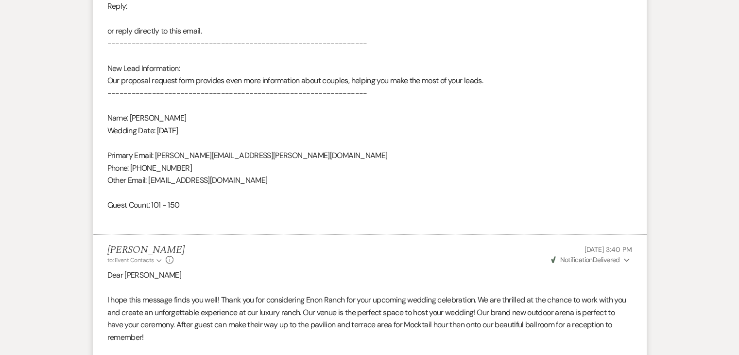
click at [183, 172] on div "From : DeAdria Lundy Event : DeAdria Lundy's Event Desired date : October 10th …" at bounding box center [369, 12] width 525 height 423
drag, startPoint x: 183, startPoint y: 171, endPoint x: 150, endPoint y: 165, distance: 34.0
click at [150, 165] on div "From : DeAdria Lundy Event : DeAdria Lundy's Event Desired date : October 10th …" at bounding box center [369, 12] width 525 height 423
copy div "6786637962"
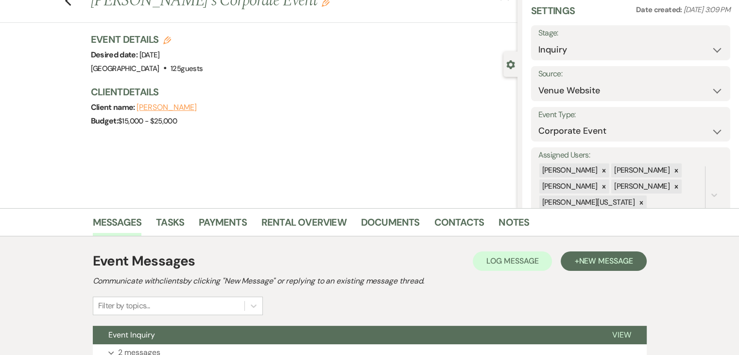
scroll to position [119, 0]
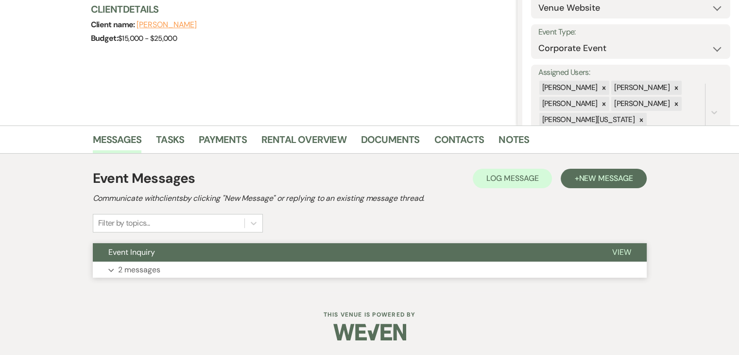
click at [196, 261] on button "Expand 2 messages" at bounding box center [370, 269] width 554 height 17
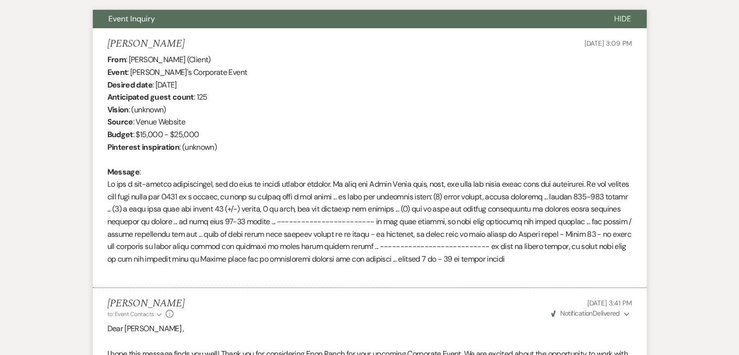
scroll to position [362, 0]
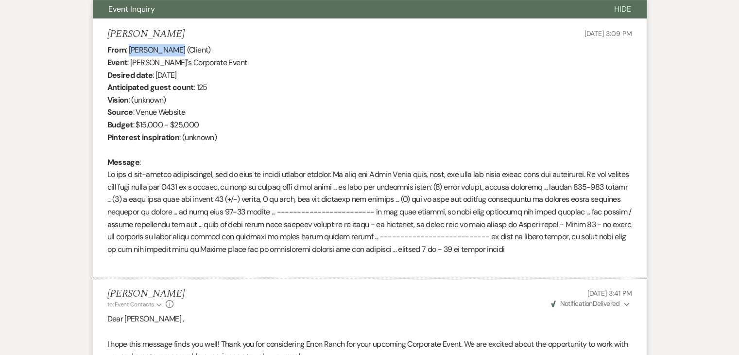
drag, startPoint x: 170, startPoint y: 51, endPoint x: 128, endPoint y: 42, distance: 42.3
click at [128, 42] on li "Sudhir Athni Sep 14, 2025, 3:09 PM From : Sudhir Athni (Client) Event : Sudhir …" at bounding box center [370, 148] width 554 height 260
copy div "Sudhir Athni"
click at [226, 74] on div "From : Sudhir Athni (Client) Event : Sudhir Athni's Corporate Event Desired dat…" at bounding box center [369, 156] width 525 height 224
drag, startPoint x: 219, startPoint y: 73, endPoint x: 156, endPoint y: 70, distance: 62.8
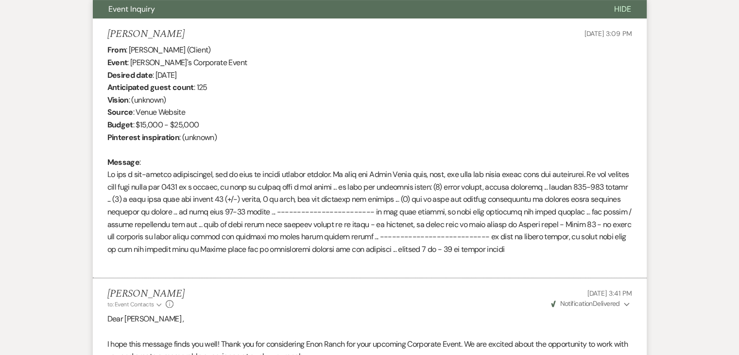
click at [156, 70] on div "From : Sudhir Athni (Client) Event : Sudhir Athni's Corporate Event Desired dat…" at bounding box center [369, 156] width 525 height 224
copy div "March 28th 2026"
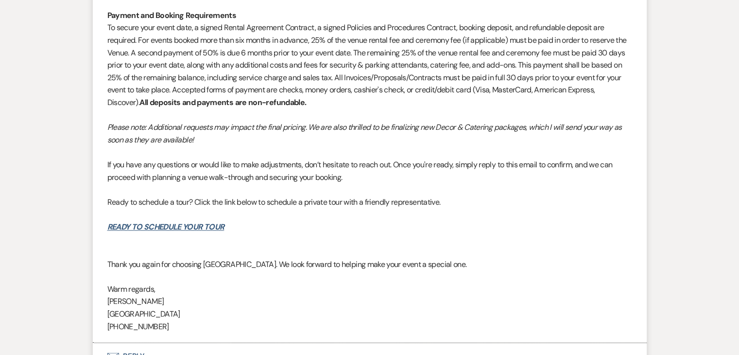
scroll to position [1108, 0]
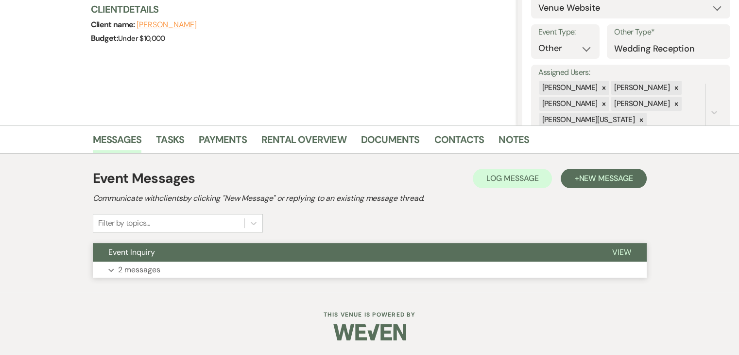
click at [270, 265] on button "Expand 2 messages" at bounding box center [370, 269] width 554 height 17
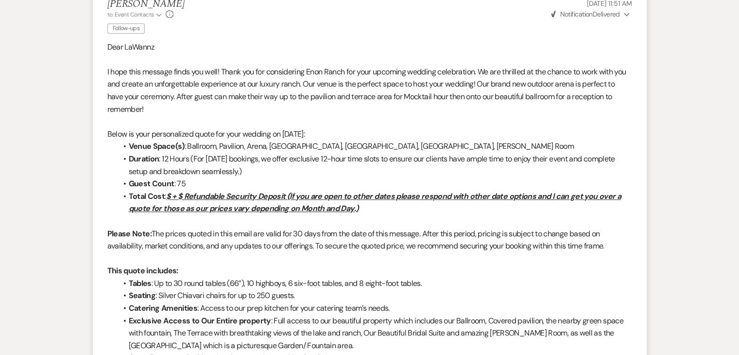
scroll to position [574, 0]
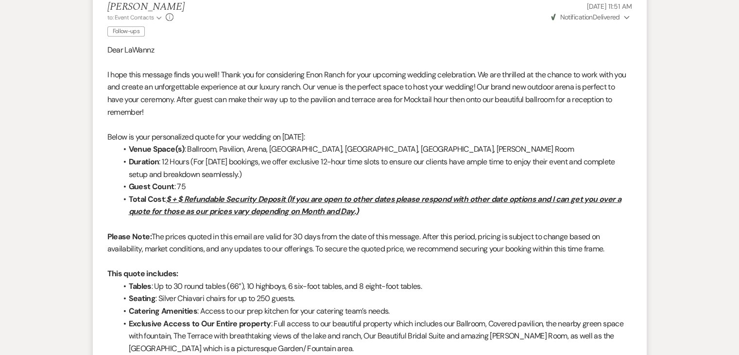
drag, startPoint x: 120, startPoint y: 74, endPoint x: 463, endPoint y: 135, distance: 348.9
click at [463, 135] on p "Below is your personalized quote for your wedding on [DATE]:" at bounding box center [369, 137] width 525 height 13
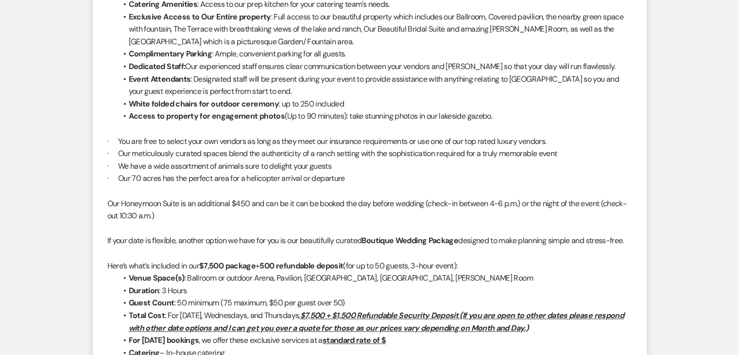
scroll to position [914, 0]
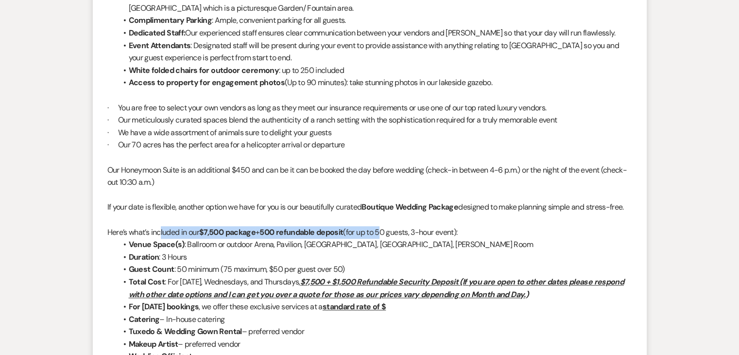
drag, startPoint x: 160, startPoint y: 230, endPoint x: 384, endPoint y: 228, distance: 224.1
click at [384, 228] on p "Here’s what’s included in our $7,500 package + 500 refundable deposit (for up t…" at bounding box center [369, 232] width 525 height 13
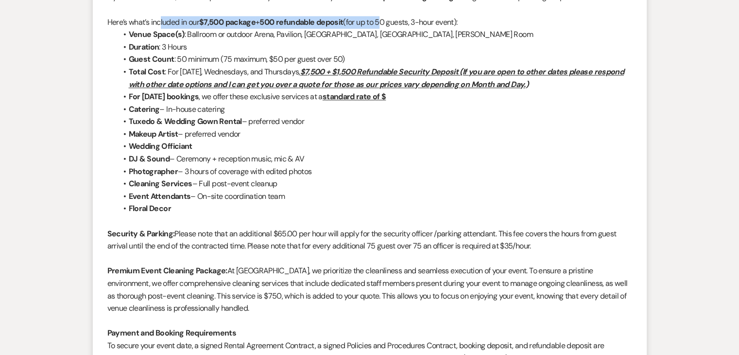
scroll to position [1108, 0]
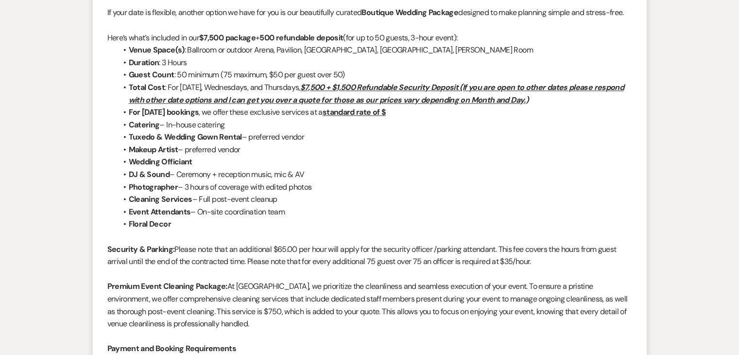
click at [225, 88] on li "Total Cost : For Tuesday, Wednesdays, and Thursdays, $7,500 + $1,500 Refundable…" at bounding box center [374, 93] width 515 height 25
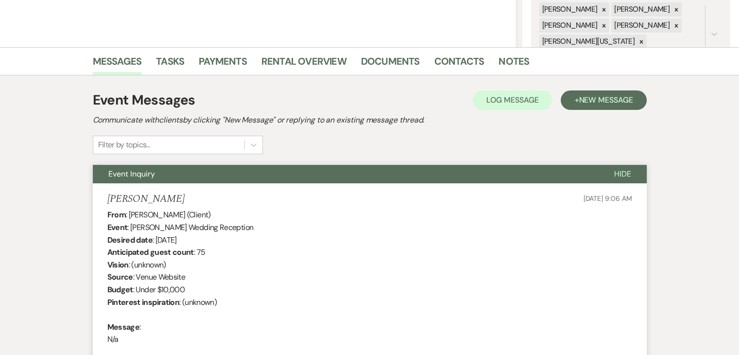
scroll to position [194, 0]
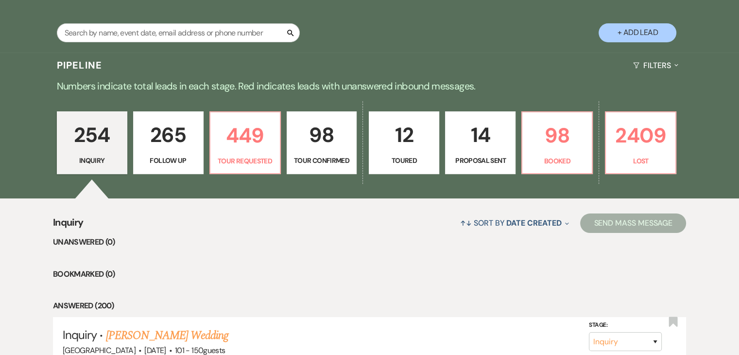
scroll to position [174, 0]
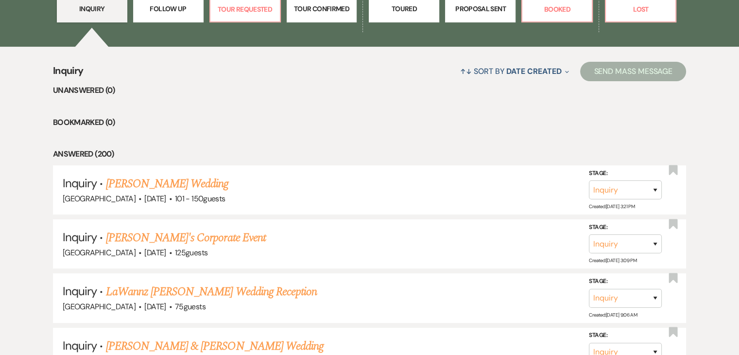
scroll to position [340, 0]
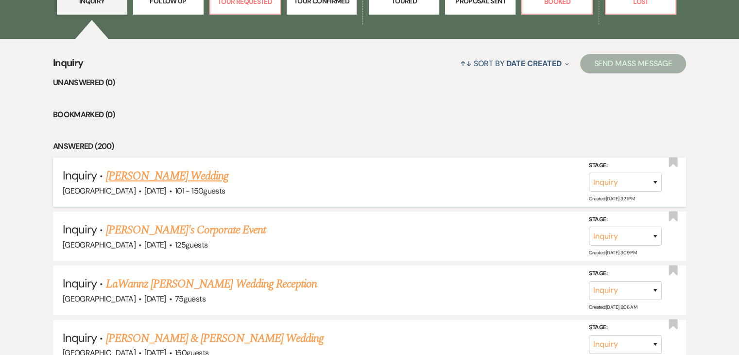
click at [191, 177] on link "[PERSON_NAME] Wedding" at bounding box center [167, 175] width 123 height 17
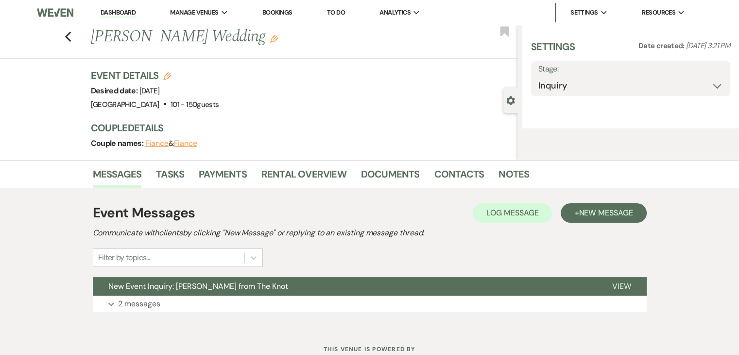
select select "2"
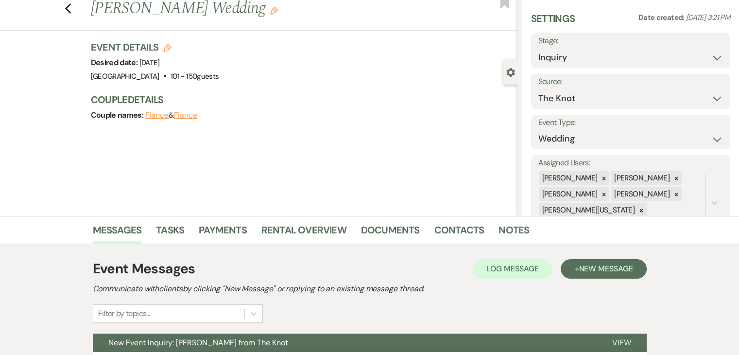
scroll to position [119, 0]
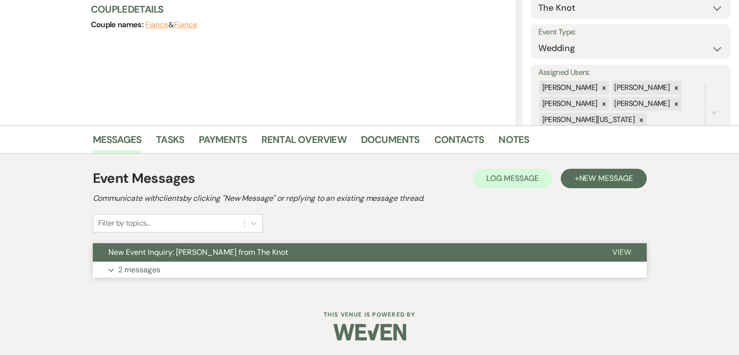
click at [259, 271] on button "Expand 2 messages" at bounding box center [370, 269] width 554 height 17
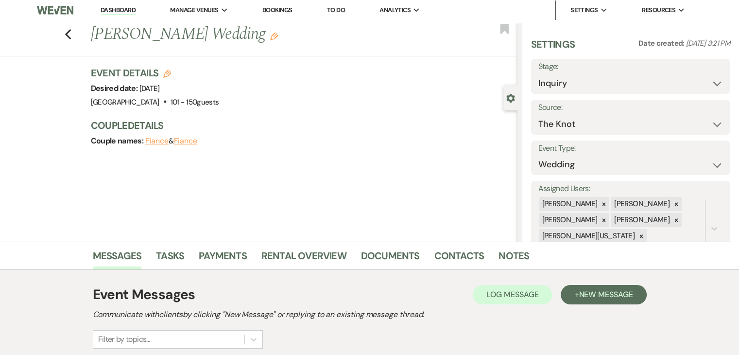
scroll to position [0, 0]
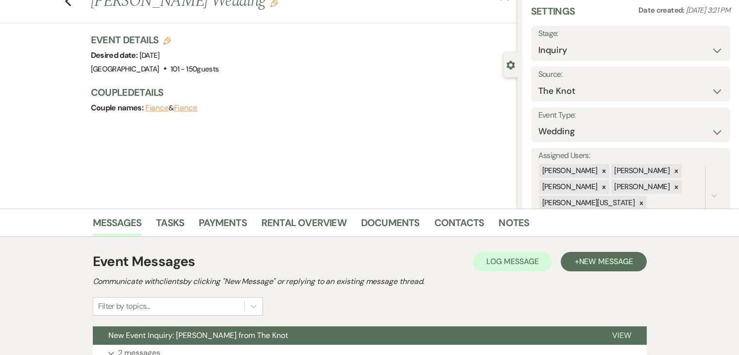
scroll to position [119, 0]
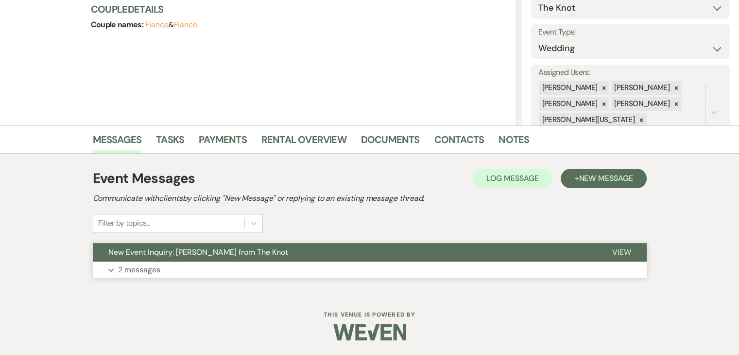
click at [230, 267] on button "Expand 2 messages" at bounding box center [370, 269] width 554 height 17
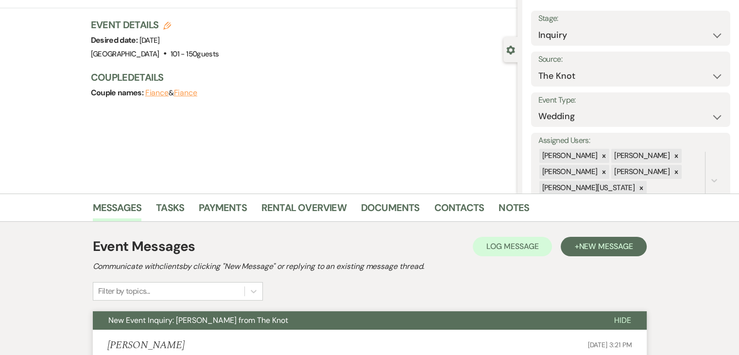
scroll to position [11, 0]
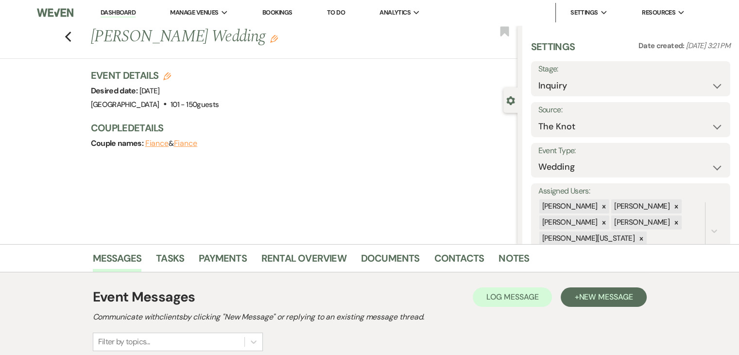
click at [117, 15] on link "Dashboard" at bounding box center [118, 12] width 35 height 9
